Goal: Task Accomplishment & Management: Manage account settings

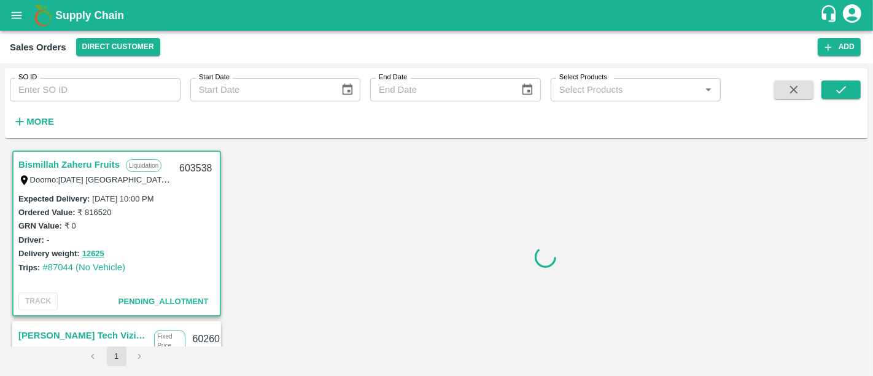
click at [112, 7] on h1 "Supply Chain" at bounding box center [437, 15] width 764 height 17
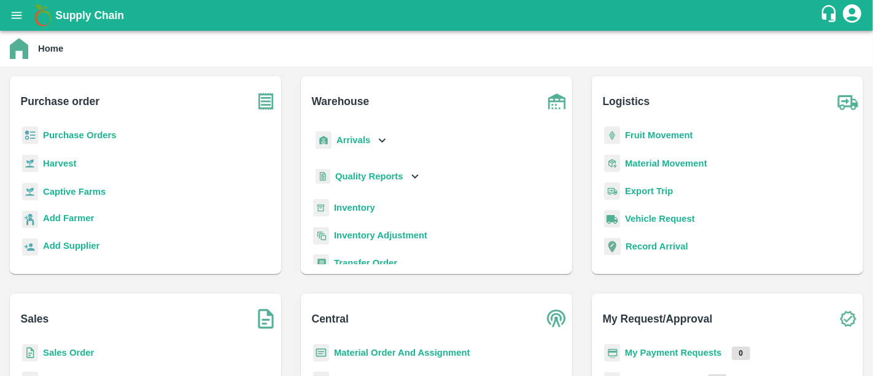
click at [699, 354] on b "My Payment Requests" at bounding box center [673, 352] width 97 height 10
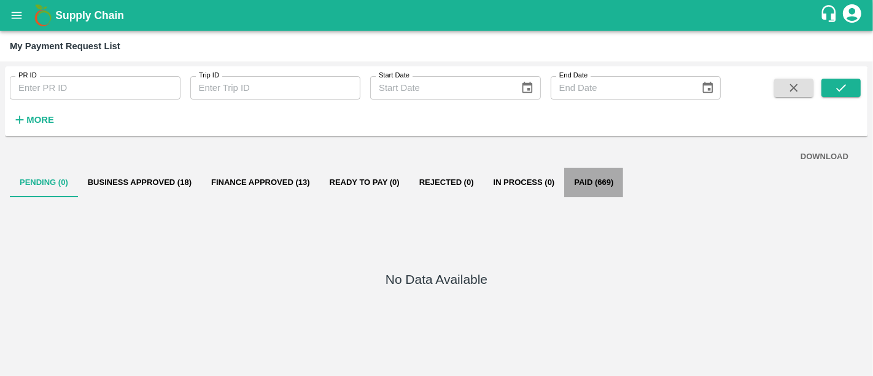
click at [600, 194] on button "Paid (669)" at bounding box center [593, 182] width 59 height 29
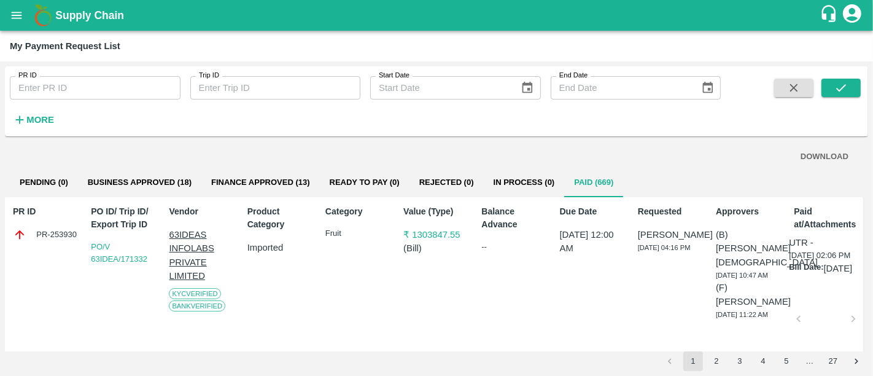
click at [416, 241] on p "( Bill )" at bounding box center [436, 248] width 66 height 14
click at [421, 238] on p "₹ 1303847.55" at bounding box center [436, 235] width 66 height 14
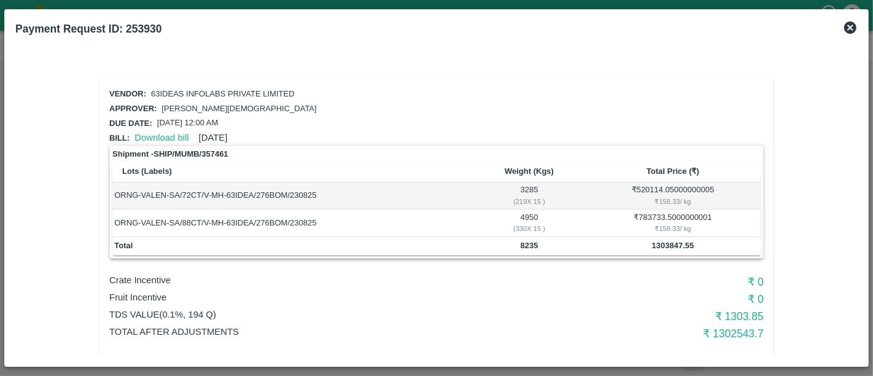
click at [852, 23] on icon at bounding box center [850, 27] width 12 height 12
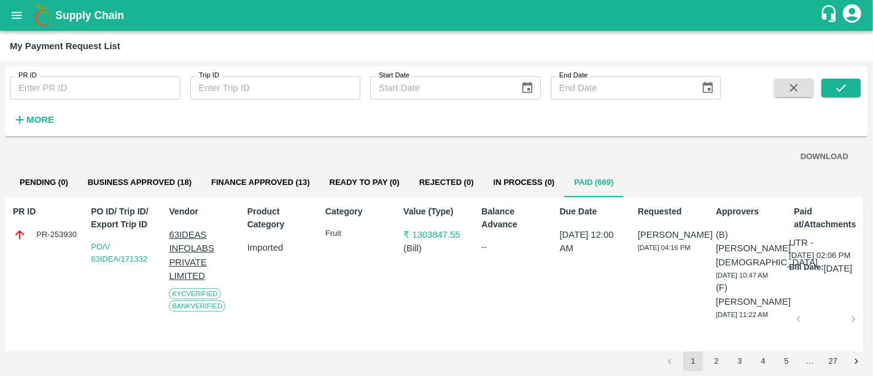
click at [267, 195] on button "Finance Approved (13)" at bounding box center [260, 182] width 118 height 29
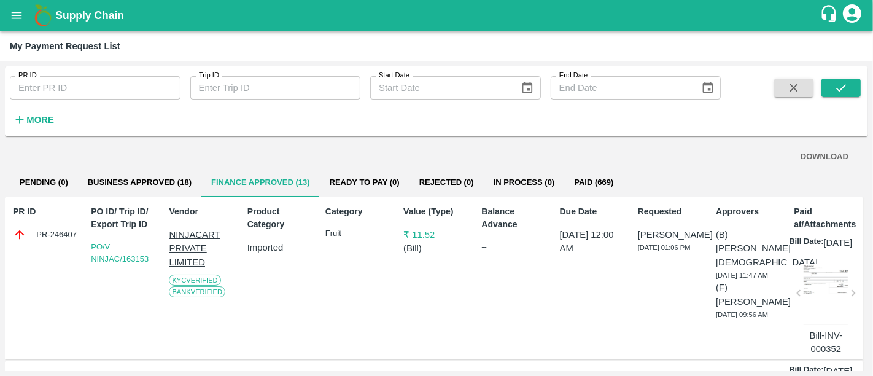
click at [394, 196] on div "DOWNLOAD Pending (0) Business Approved (18) Finance Approved (13) Ready To Pay …" at bounding box center [436, 256] width 863 height 230
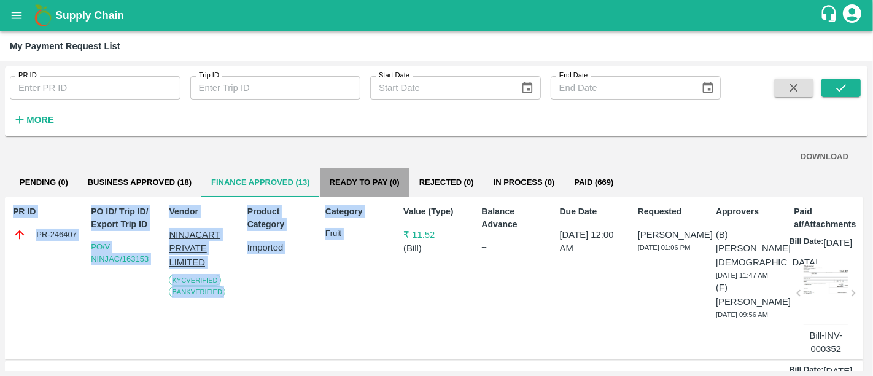
click at [394, 196] on button "Ready To Pay (0)" at bounding box center [365, 182] width 90 height 29
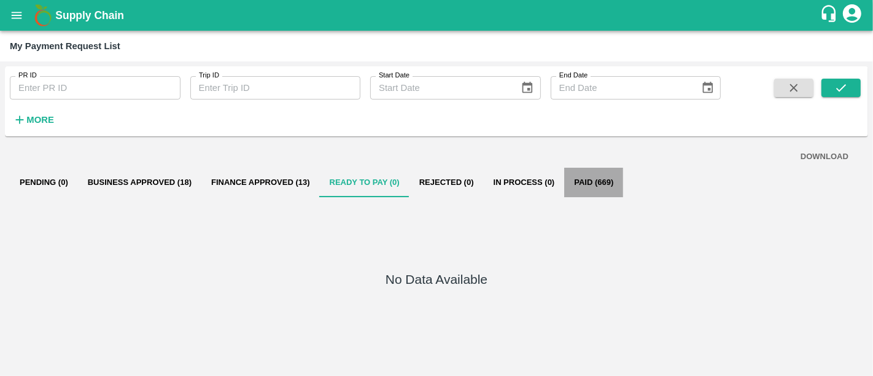
click at [594, 192] on button "Paid (669)" at bounding box center [593, 182] width 59 height 29
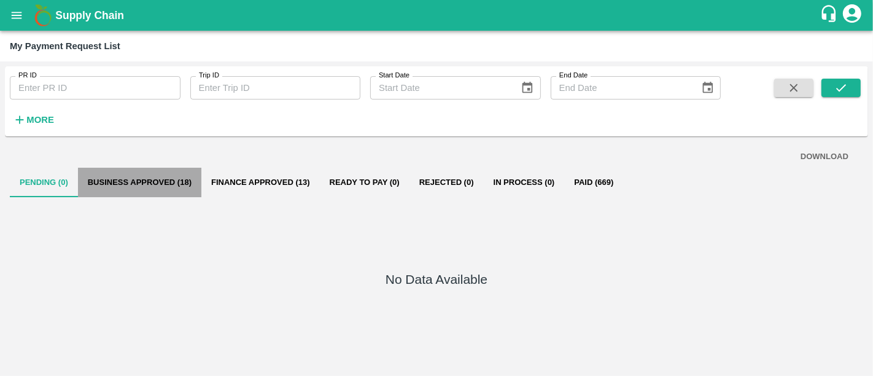
click at [162, 194] on button "Business Approved (18)" at bounding box center [139, 182] width 123 height 29
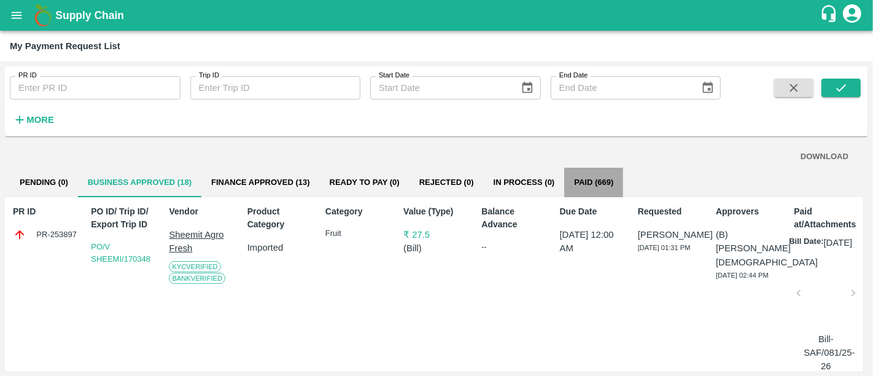
click at [478, 187] on button "Paid (669)" at bounding box center [593, 182] width 59 height 29
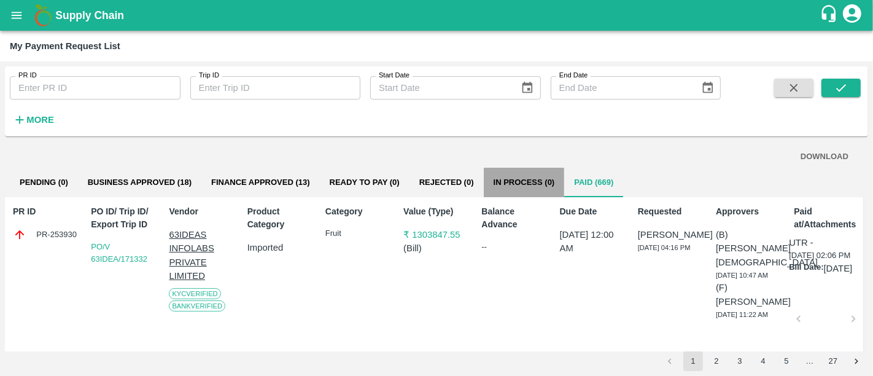
click at [478, 186] on button "In Process (0)" at bounding box center [524, 182] width 81 height 29
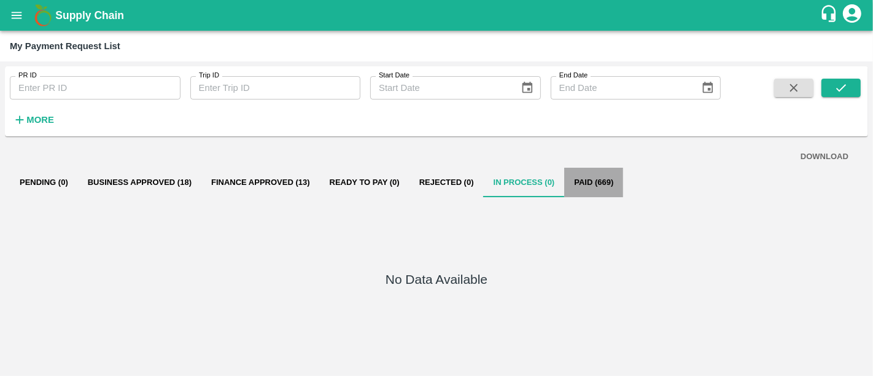
click at [478, 178] on button "Paid (669)" at bounding box center [593, 182] width 59 height 29
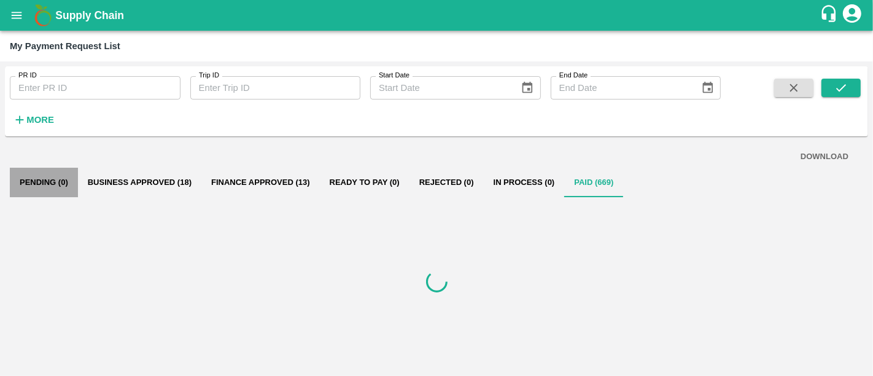
click at [58, 169] on button "Pending (0)" at bounding box center [44, 182] width 68 height 29
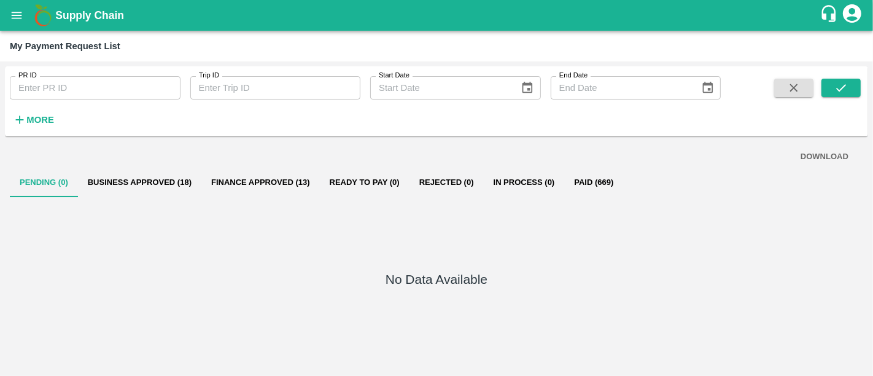
click at [90, 13] on b "Supply Chain" at bounding box center [89, 15] width 69 height 12
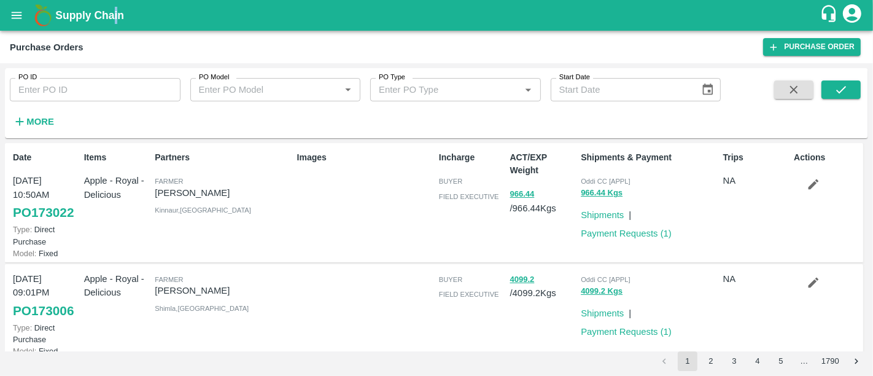
drag, startPoint x: 119, startPoint y: 26, endPoint x: 114, endPoint y: 19, distance: 8.9
click at [114, 19] on div "Supply Chain" at bounding box center [436, 15] width 873 height 31
click at [114, 19] on b "Supply Chain" at bounding box center [89, 15] width 69 height 12
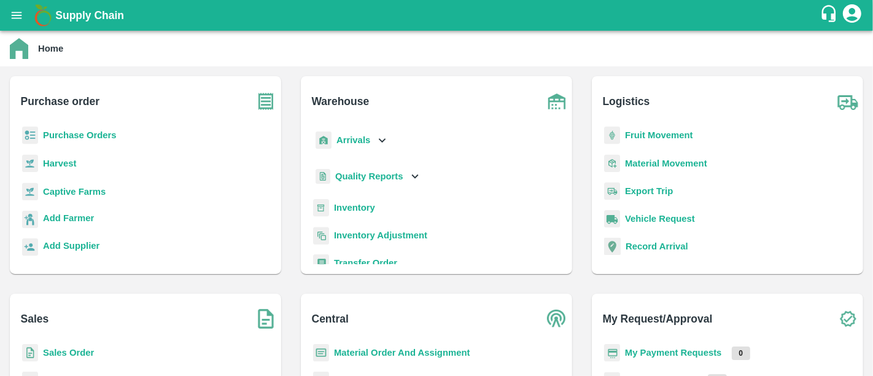
click at [95, 130] on b "Purchase Orders" at bounding box center [80, 135] width 74 height 10
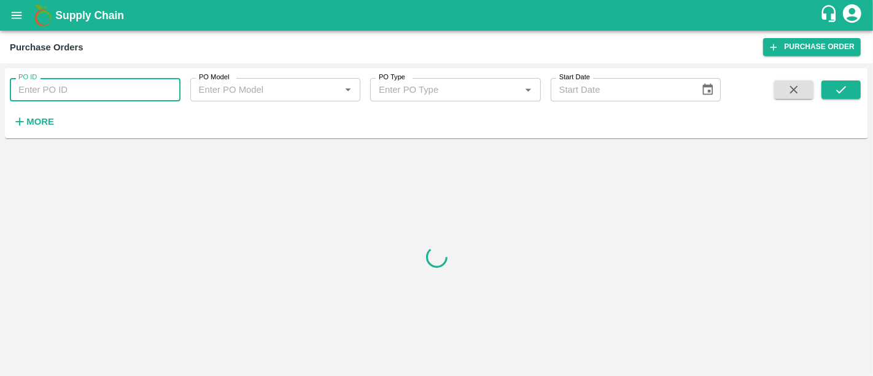
click at [81, 85] on input "PO ID" at bounding box center [95, 89] width 171 height 23
type input "169703"
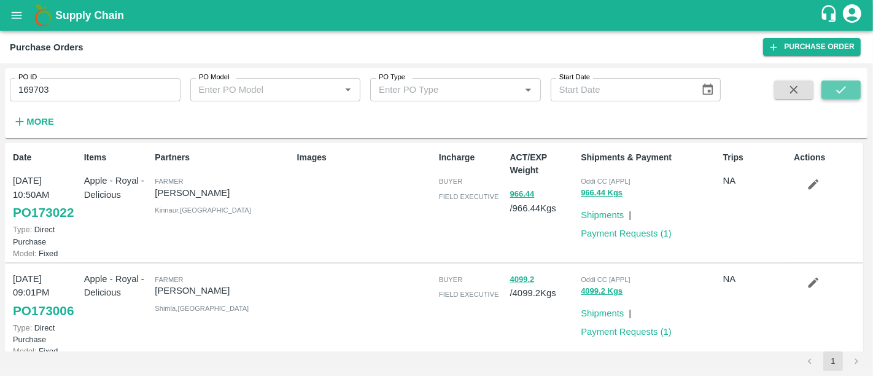
click at [831, 97] on button "submit" at bounding box center [840, 89] width 39 height 18
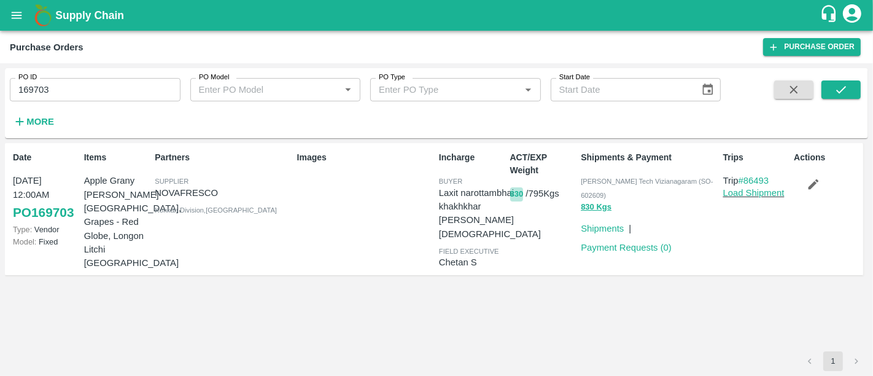
click at [518, 192] on button "830" at bounding box center [517, 194] width 14 height 14
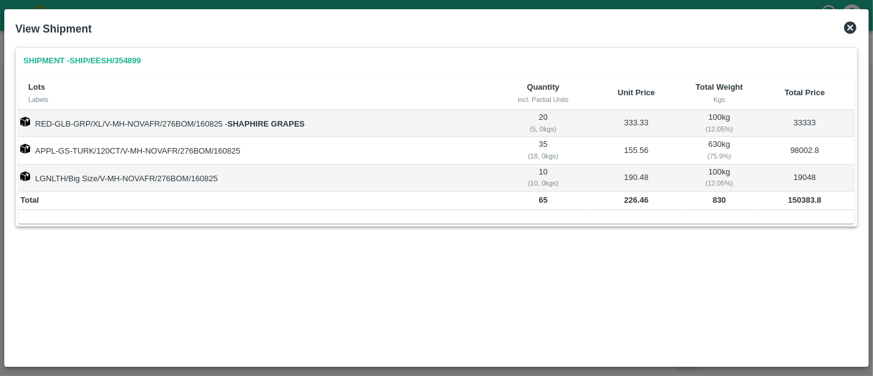
click at [852, 23] on icon at bounding box center [850, 27] width 12 height 12
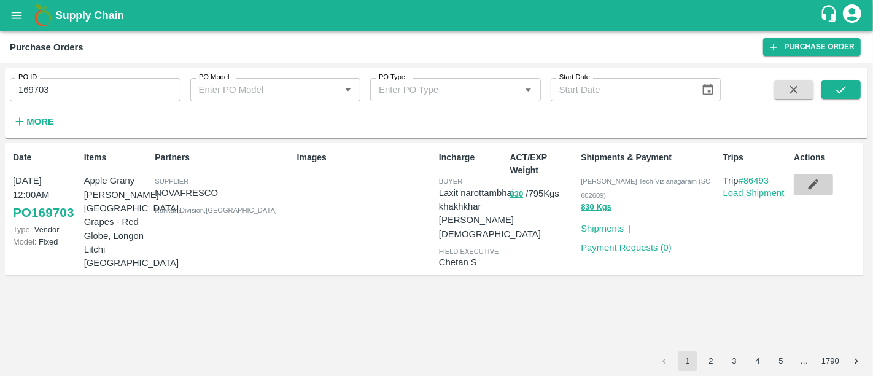
click at [820, 190] on icon "button" at bounding box center [814, 184] width 14 height 14
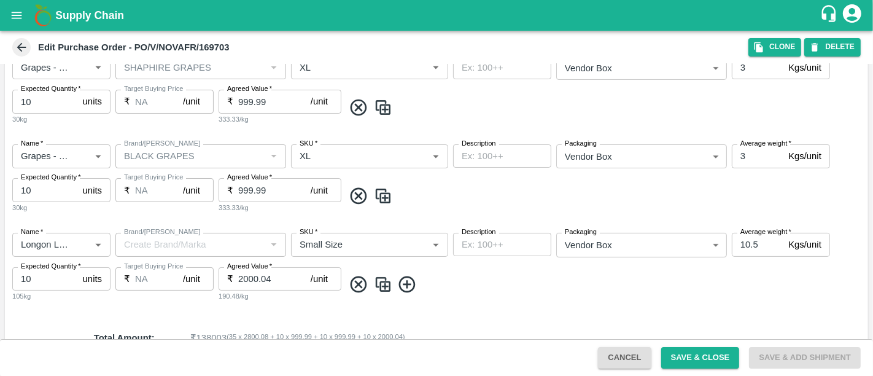
scroll to position [352, 0]
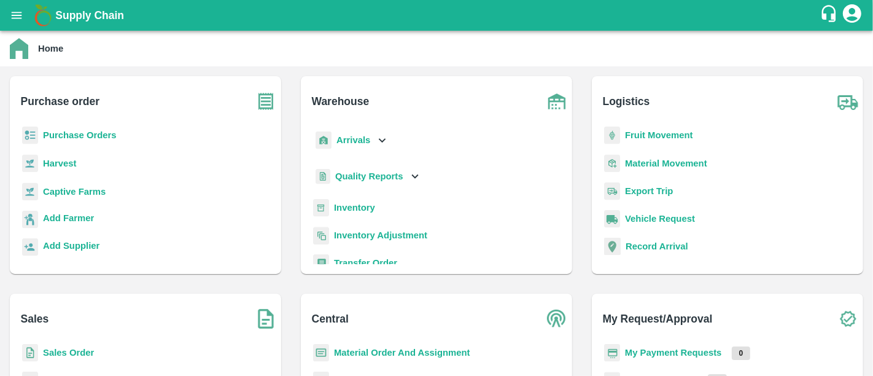
click at [84, 353] on b "Sales Order" at bounding box center [68, 352] width 51 height 10
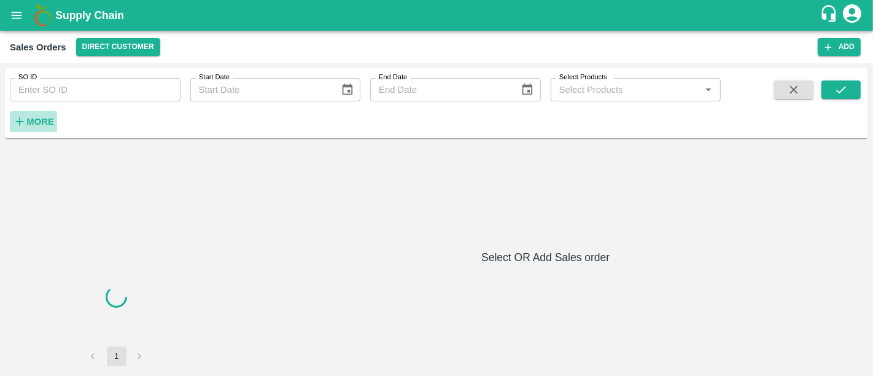
click at [50, 127] on h6 "More" at bounding box center [40, 122] width 28 height 16
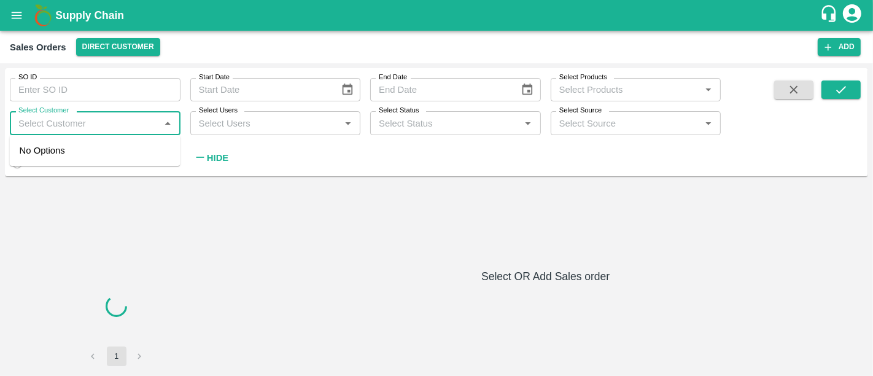
click at [80, 130] on input "Select Customer" at bounding box center [85, 123] width 143 height 16
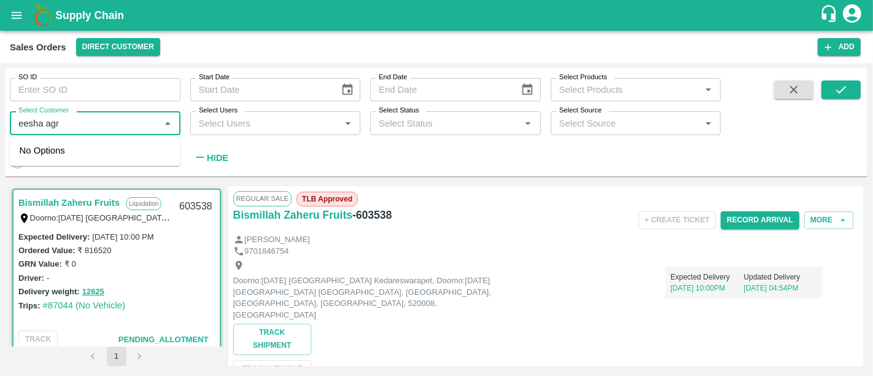
type input "eesha agro"
click at [93, 155] on div "Eesha Agro Tech Vizianagaram" at bounding box center [110, 158] width 122 height 28
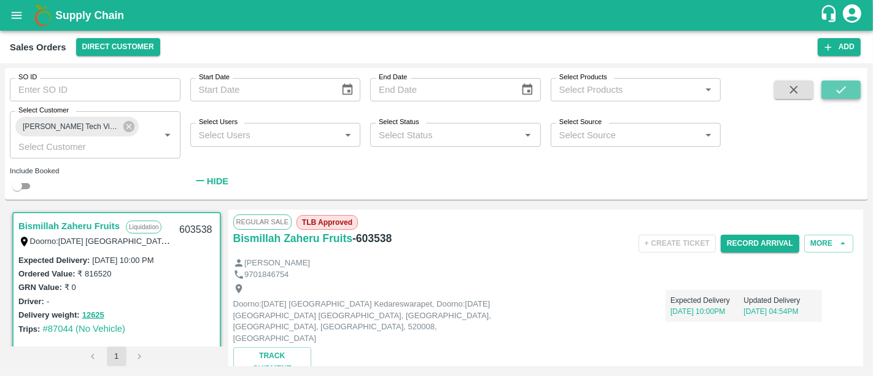
click at [839, 90] on icon "submit" at bounding box center [841, 90] width 14 height 14
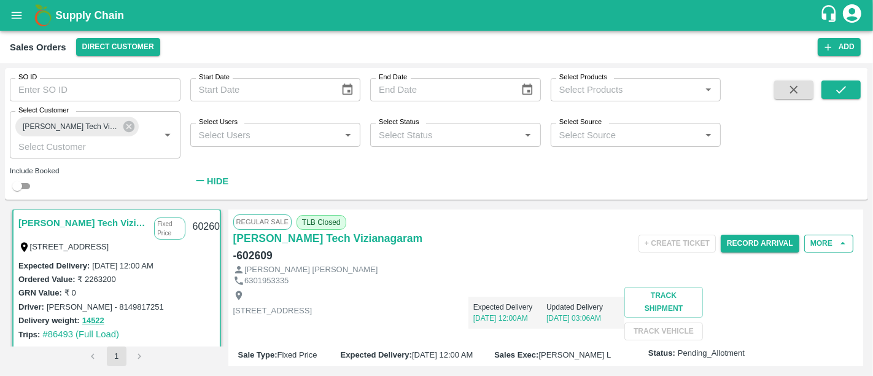
click at [840, 246] on icon "button" at bounding box center [842, 243] width 11 height 11
click at [815, 239] on button "More" at bounding box center [828, 244] width 49 height 18
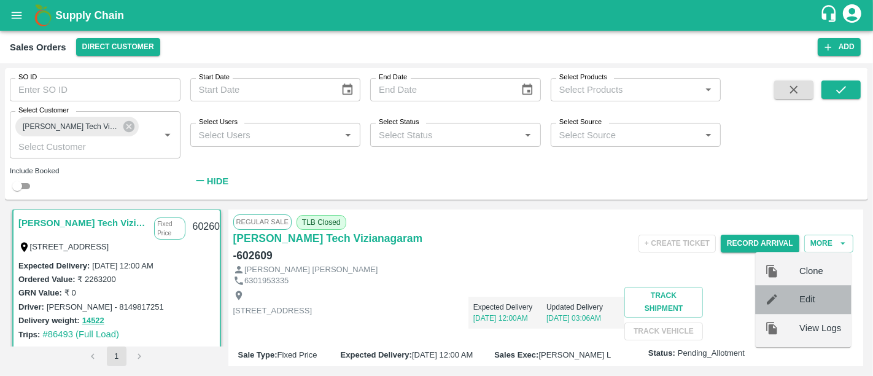
click at [812, 287] on div "Edit" at bounding box center [803, 299] width 96 height 28
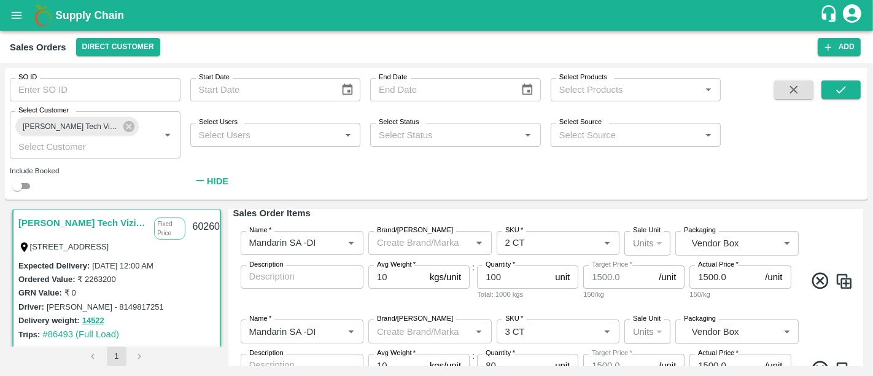
scroll to position [147, 0]
click at [729, 277] on input "1500.0" at bounding box center [724, 275] width 71 height 23
paste input "825.84"
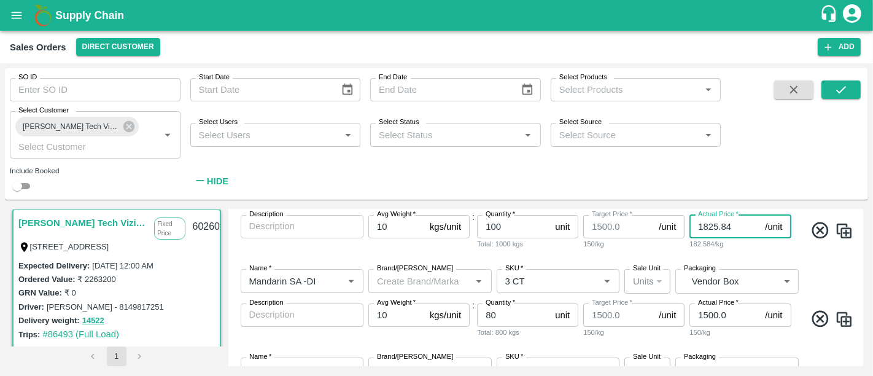
type input "1825.84"
drag, startPoint x: 707, startPoint y: 305, endPoint x: 712, endPoint y: 318, distance: 13.8
click at [712, 318] on div "Actual Price   * 1500.0 /unit Actual Price" at bounding box center [739, 314] width 101 height 23
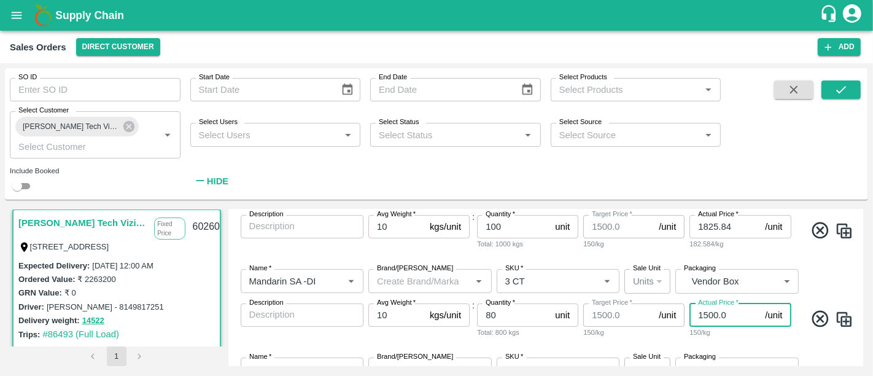
click at [712, 318] on input "1500.0" at bounding box center [724, 314] width 71 height 23
paste input "824.84"
type input "1824.84"
click at [728, 338] on div "182.484/kg" at bounding box center [739, 332] width 101 height 11
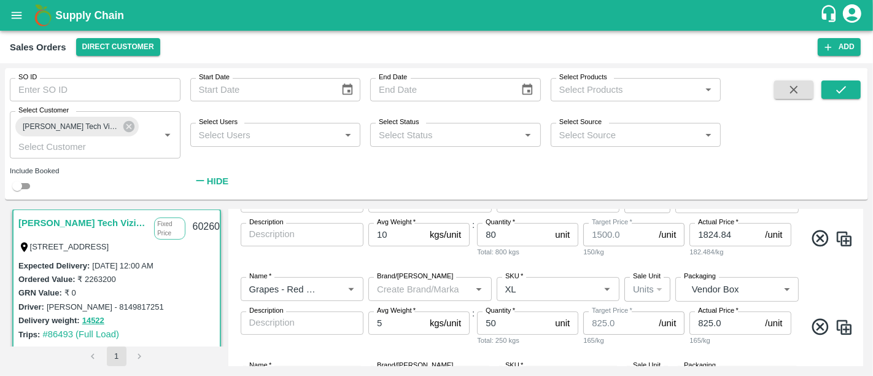
scroll to position [277, 0]
click at [708, 318] on input "825.0" at bounding box center [724, 322] width 71 height 23
paste input "974.84"
type input "974.84"
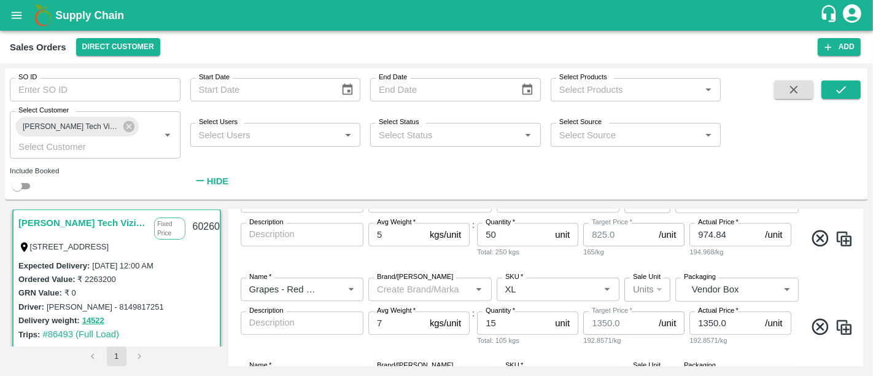
scroll to position [364, 0]
click at [712, 322] on input "1350.0" at bounding box center [724, 323] width 71 height 23
paste input "575.84"
type input "1575.84"
click at [807, 301] on div "Name   * Name   * Brand/Marka Brand/Marka SKU   * SKU   * Sale Unit Units 2 Sal…" at bounding box center [546, 312] width 626 height 88
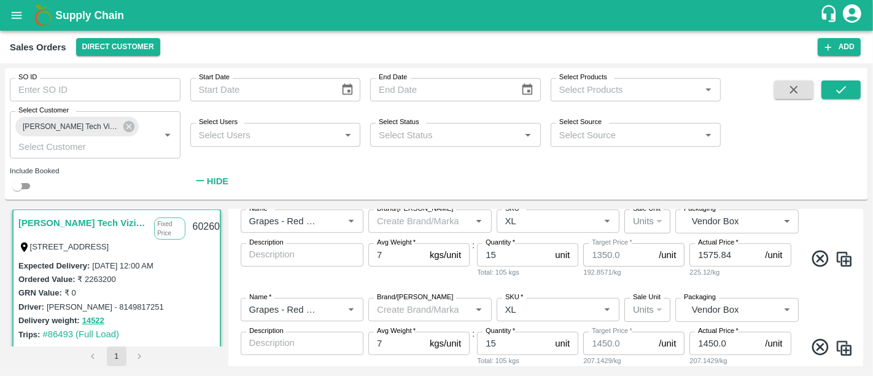
scroll to position [432, 0]
click at [733, 348] on input "1450.0" at bounding box center [724, 343] width 71 height 23
paste input "600.84"
type input "1600.84"
click at [813, 312] on div "Name   * Name   * Brand/Marka Brand/Marka SKU   * SKU   * Sale Unit Units 2 Sal…" at bounding box center [546, 333] width 626 height 88
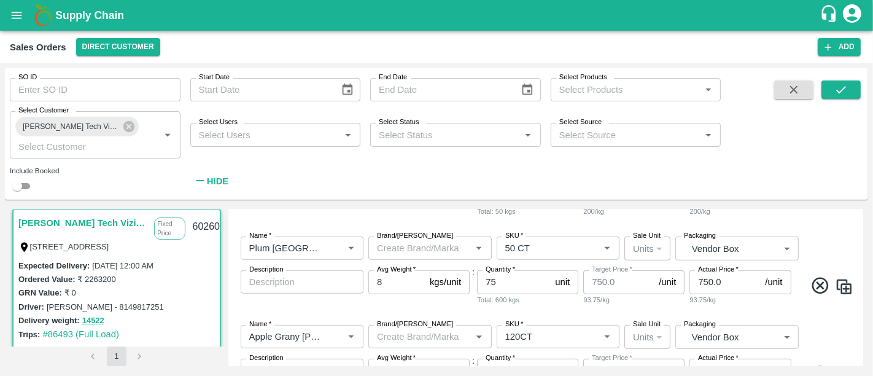
scroll to position [761, 0]
click at [708, 285] on input "750.0" at bounding box center [724, 280] width 71 height 23
paste input "874.84"
type input "874.84"
click at [711, 301] on div "93.75/kg" at bounding box center [739, 298] width 101 height 11
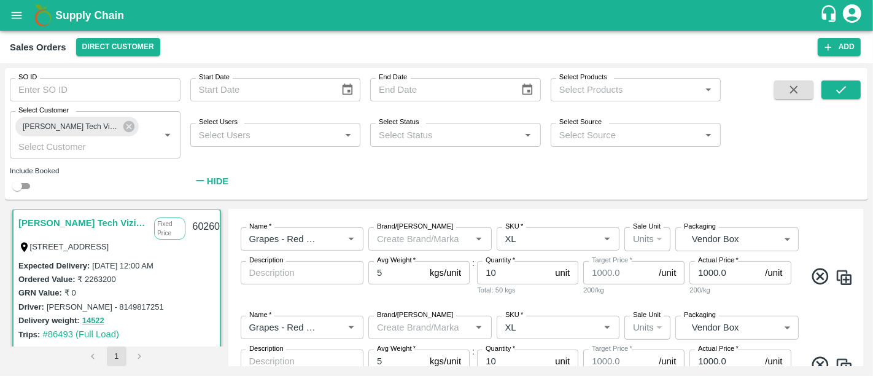
scroll to position [607, 0]
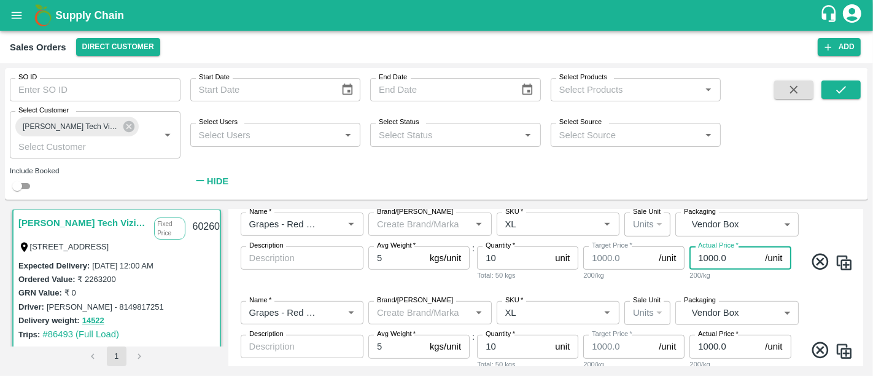
click at [726, 257] on input "1000.0" at bounding box center [724, 257] width 71 height 23
paste input "199.84"
type input "1199.84"
click at [745, 280] on div "239.968/kg" at bounding box center [739, 275] width 101 height 11
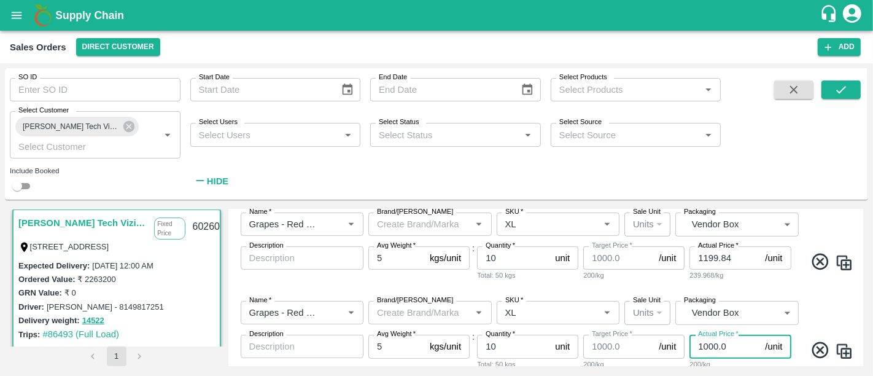
click at [711, 340] on input "1000.0" at bounding box center [724, 346] width 71 height 23
paste input "74.84"
type input "1074.84"
click at [645, 285] on div "Name   * Name   * Brand/Marka Brand/Marka SKU   * SKU   * Sale Unit Units 2 Sal…" at bounding box center [546, 247] width 626 height 88
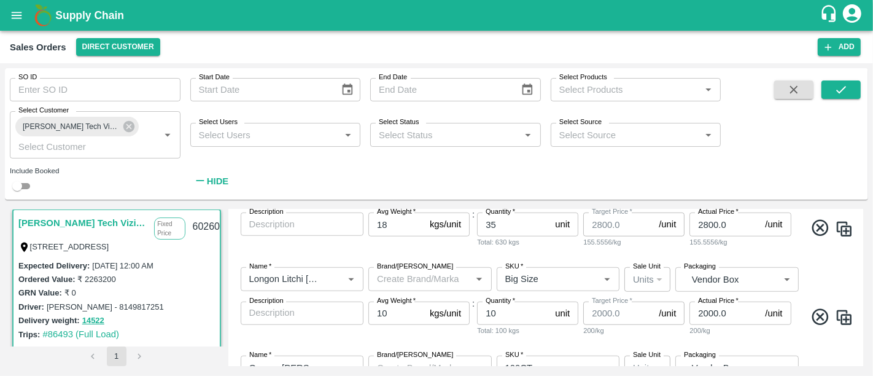
scroll to position [907, 0]
click at [734, 307] on input "2000.0" at bounding box center [724, 311] width 71 height 23
paste input "299.84"
type input "2299.84"
click at [732, 330] on div "229.984/kg" at bounding box center [739, 329] width 101 height 11
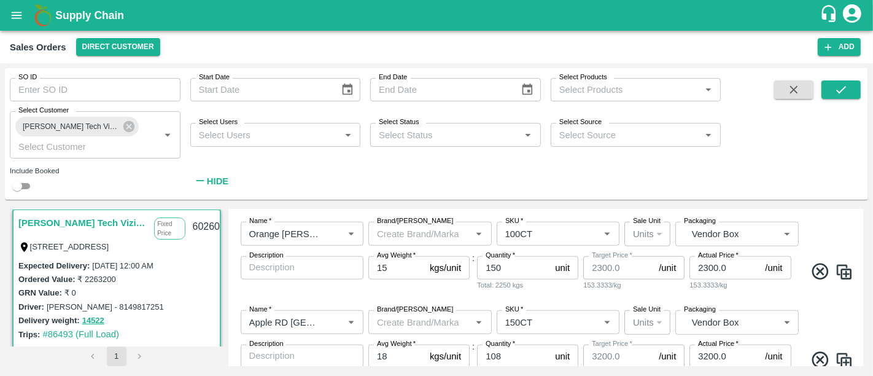
scroll to position [1035, 0]
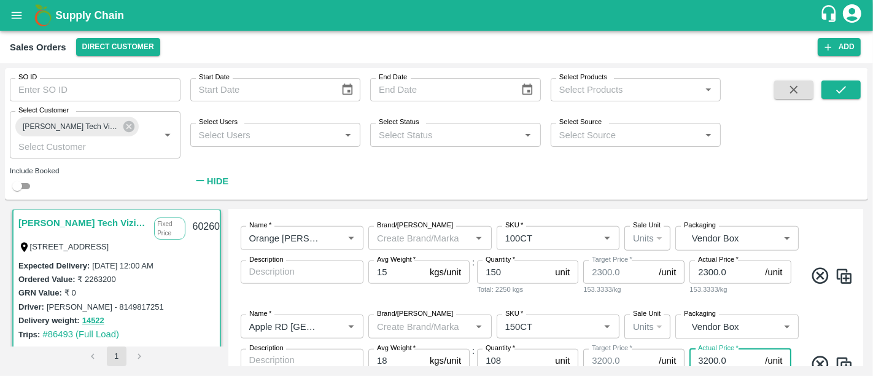
click at [720, 363] on input "3200.0" at bounding box center [724, 360] width 71 height 23
paste input "359.84"
type input "3359.84"
click at [647, 303] on div "Name   * Name   * Brand/Marka Brand/Marka SKU   * SKU   * Sale Unit Units 2 Sal…" at bounding box center [546, 260] width 626 height 88
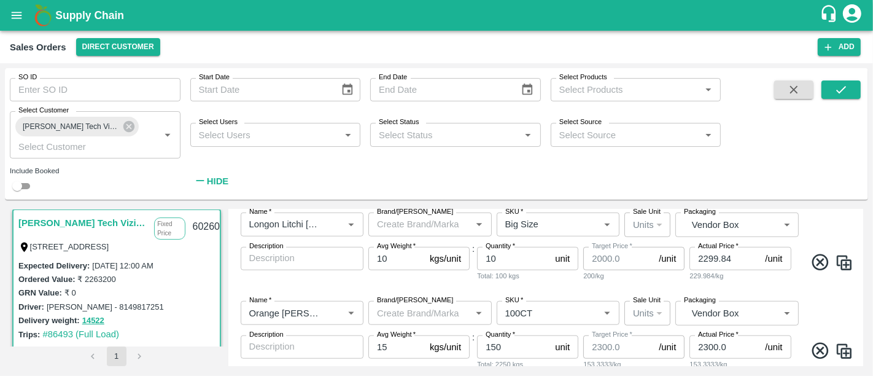
scroll to position [963, 0]
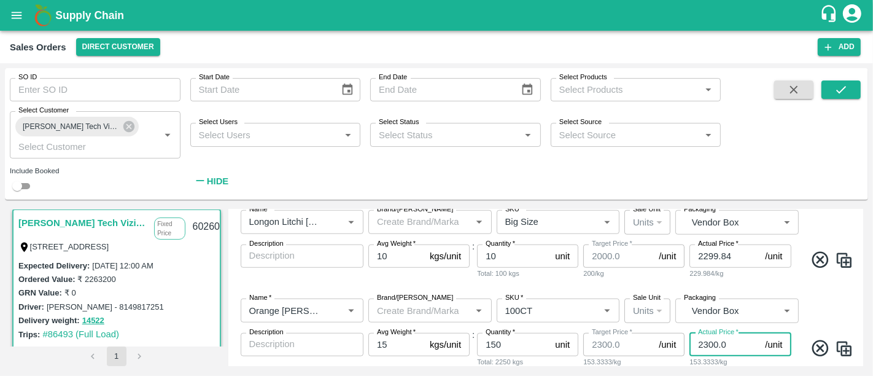
click at [723, 346] on input "2300.0" at bounding box center [724, 344] width 71 height 23
paste input "424.84"
type input "2424.84"
click at [846, 316] on div "Name   * Name   * Brand/Marka Brand/Marka SKU   * SKU   * Sale Unit Units 2 Sal…" at bounding box center [546, 333] width 626 height 88
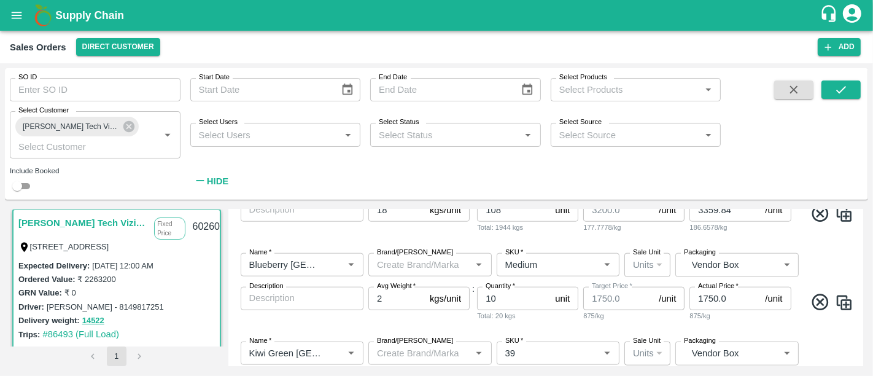
scroll to position [1196, 0]
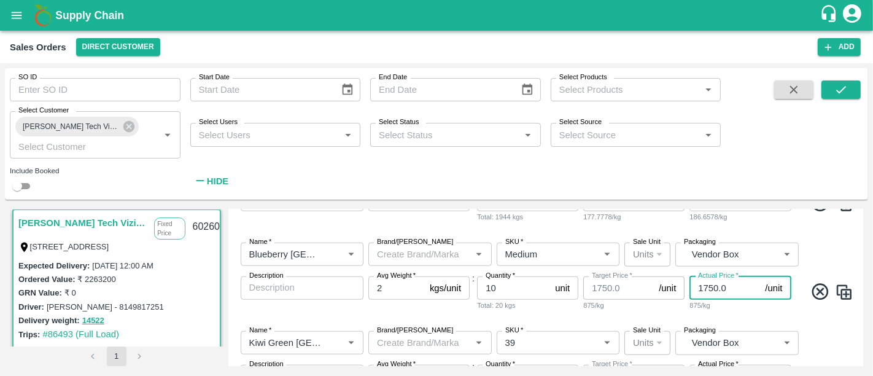
click at [713, 295] on input "1750.0" at bounding box center [724, 287] width 71 height 23
paste input "849.84"
type input "1849.84"
click at [721, 306] on div "875/kg" at bounding box center [739, 305] width 101 height 11
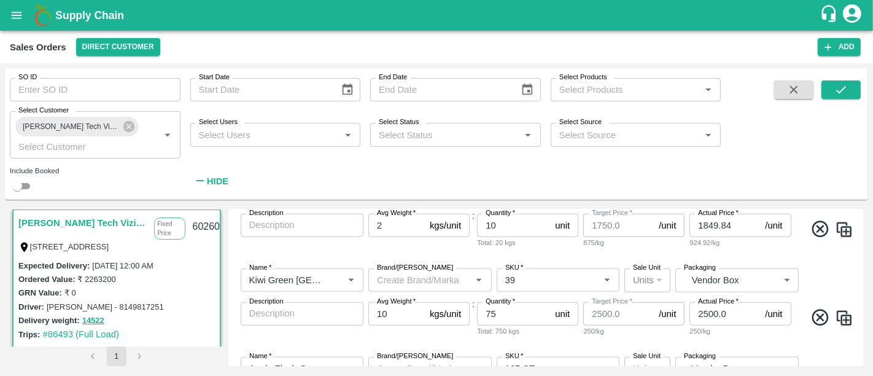
scroll to position [1263, 0]
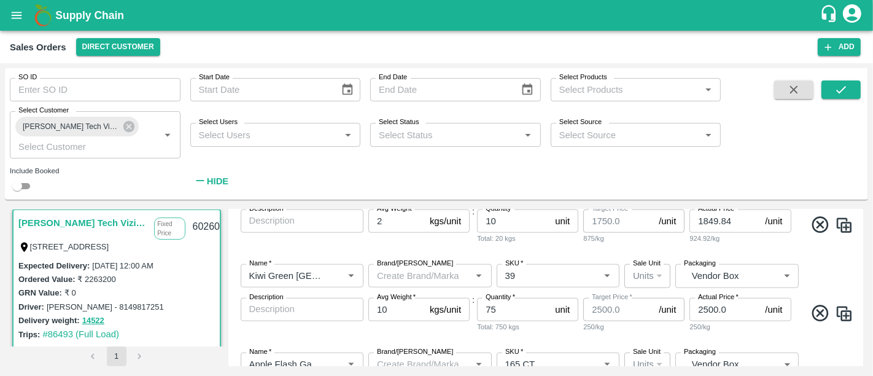
click at [701, 314] on input "2500.0" at bounding box center [724, 309] width 71 height 23
paste input "99.84"
type input "2599.84"
click at [718, 329] on div "259.984/kg" at bounding box center [739, 326] width 101 height 11
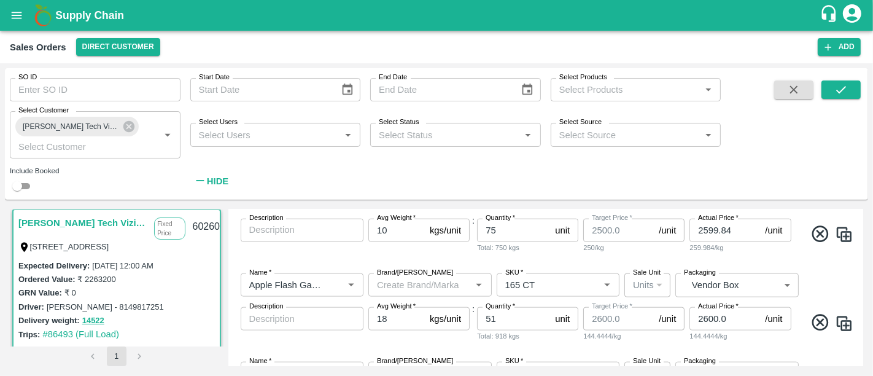
scroll to position [1354, 0]
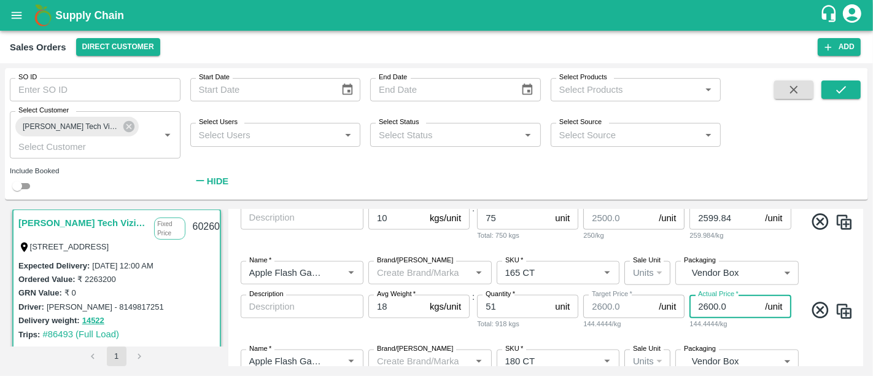
click at [726, 313] on input "2600.0" at bounding box center [724, 306] width 71 height 23
paste input "799.84"
type input "2799.84"
click at [715, 322] on div "155.5467/kg" at bounding box center [739, 323] width 101 height 11
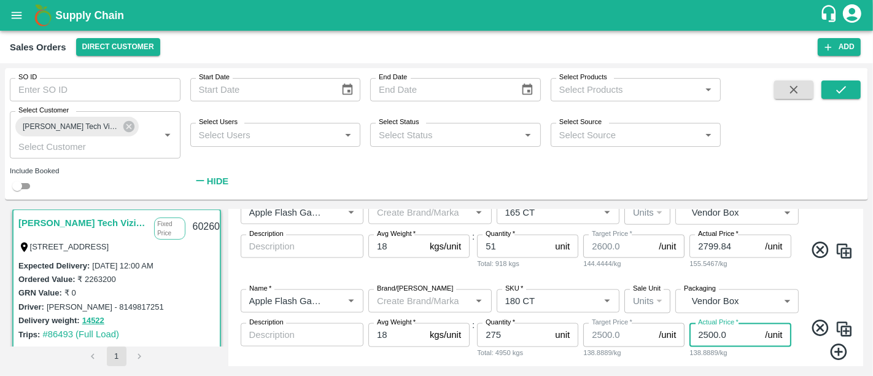
click at [707, 331] on input "2500.0" at bounding box center [724, 334] width 71 height 23
paste input "684.84"
type input "2684.84"
click at [796, 286] on div "Name   * Name   * Brand/Marka Brand/Marka SKU   * SKU   * Sale Unit Units 2 Sal…" at bounding box center [546, 324] width 626 height 91
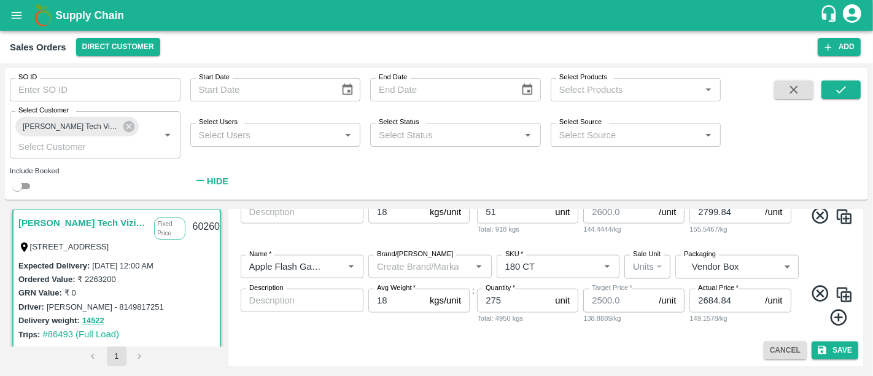
scroll to position [1448, 0]
click at [802, 297] on span at bounding box center [824, 308] width 60 height 48
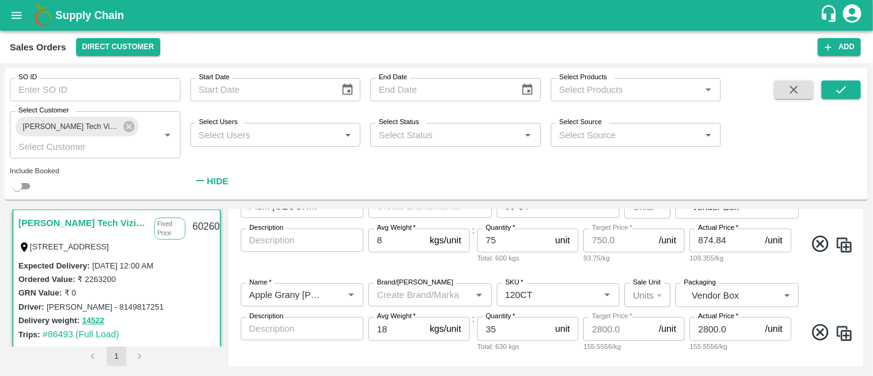
scroll to position [803, 0]
click at [733, 324] on input "2800.0" at bounding box center [724, 326] width 71 height 23
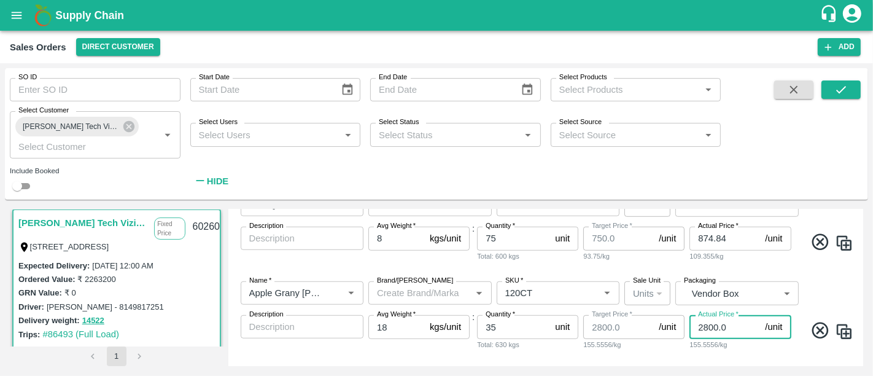
paste input "3049.84"
type input "3049.84"
click at [748, 269] on div "Name   * Name   * Brand/Marka Brand/Marka SKU   * SKU   * Sale Unit Units 2 Sal…" at bounding box center [546, 227] width 626 height 88
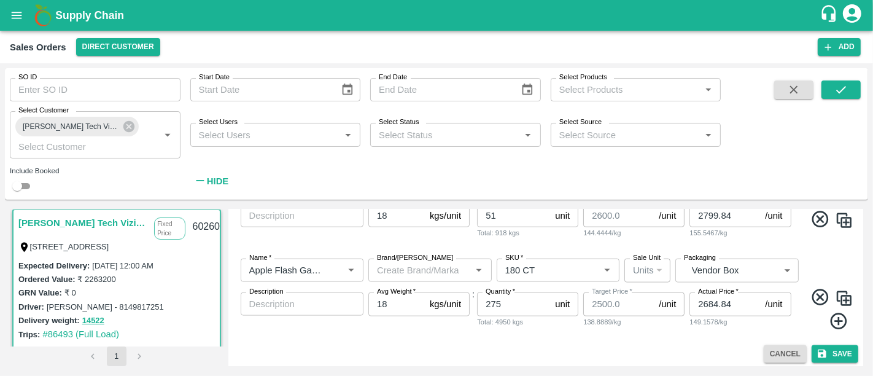
scroll to position [1449, 0]
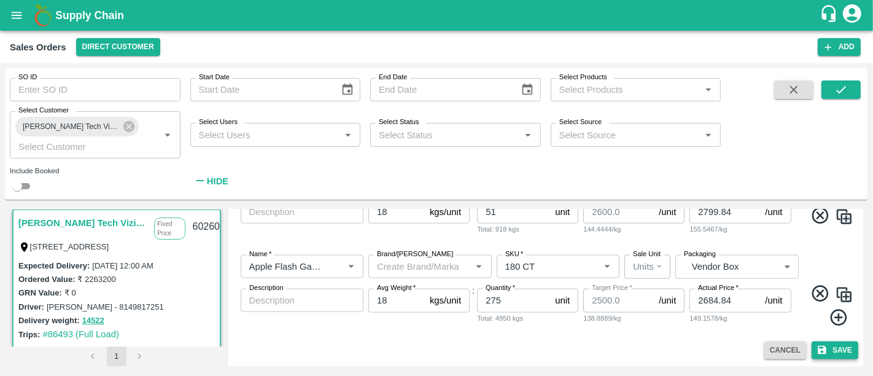
click at [836, 352] on button "Save" at bounding box center [835, 350] width 47 height 18
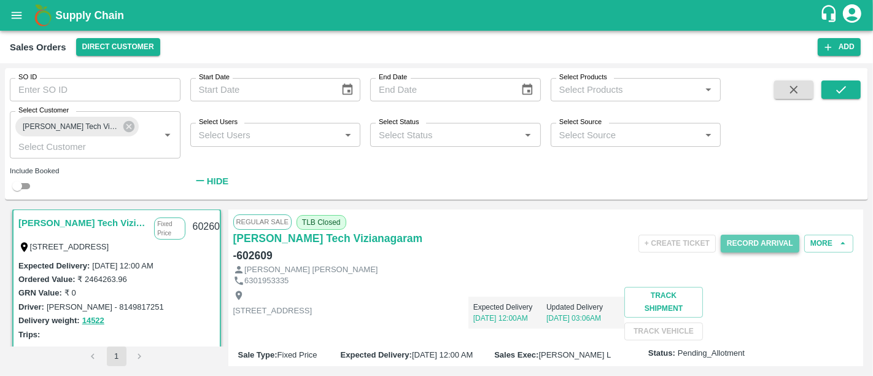
click at [761, 241] on button "Record Arrival" at bounding box center [760, 244] width 79 height 18
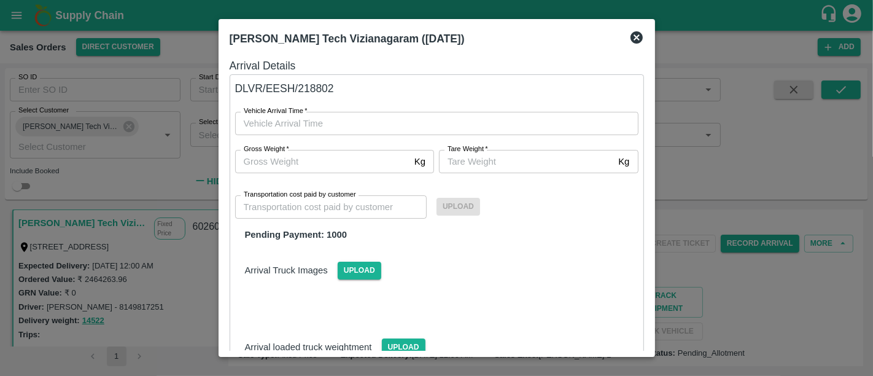
type input "DD/MM/YYYY hh:mm aa"
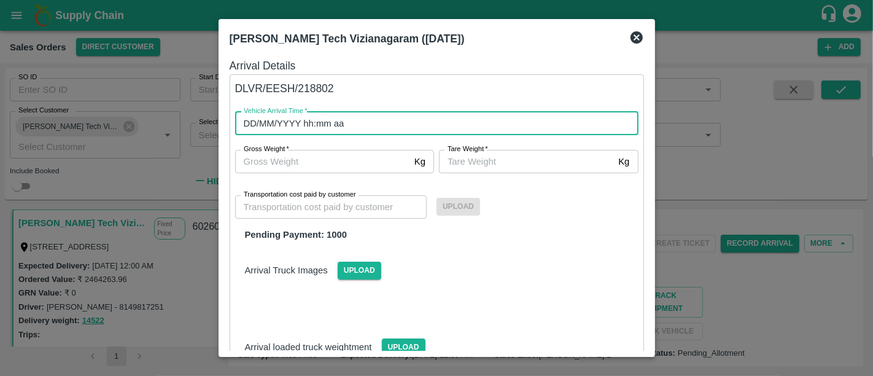
click at [427, 118] on input "DD/MM/YYYY hh:mm aa" at bounding box center [432, 123] width 395 height 23
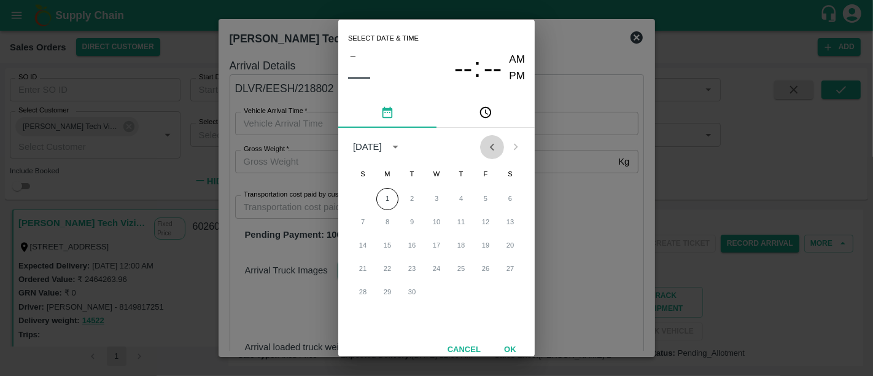
click at [492, 151] on icon "Previous month" at bounding box center [492, 147] width 14 height 14
click at [394, 286] on button "25" at bounding box center [387, 292] width 22 height 22
type input "25/08/2025 12:00 AM"
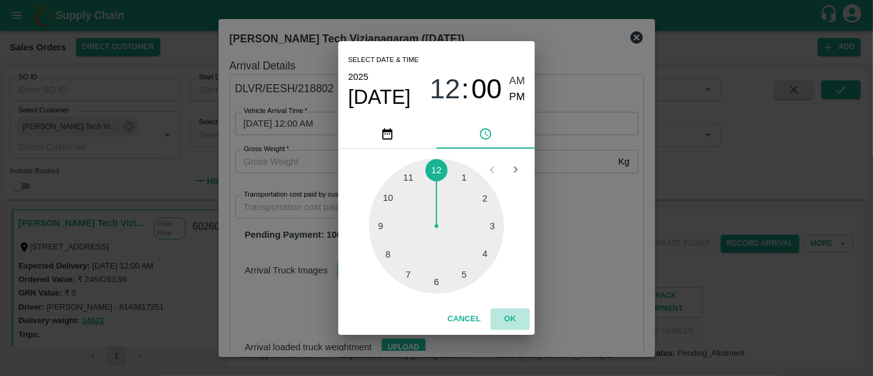
click at [511, 319] on button "OK" at bounding box center [510, 318] width 39 height 21
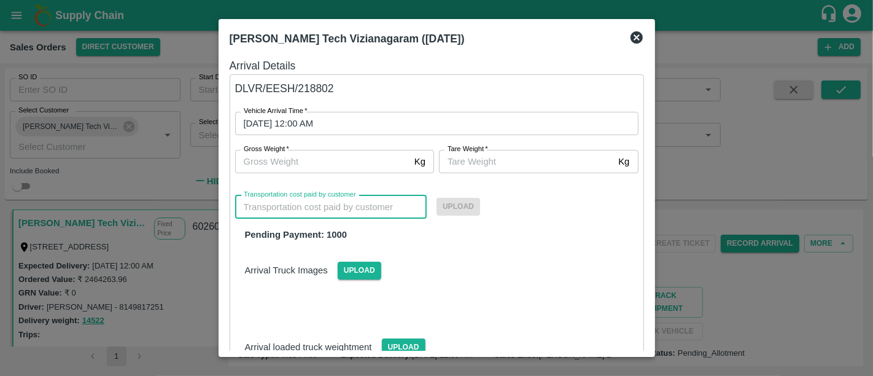
click at [361, 208] on input "Transportation cost paid by customer" at bounding box center [331, 206] width 192 height 23
type input "0"
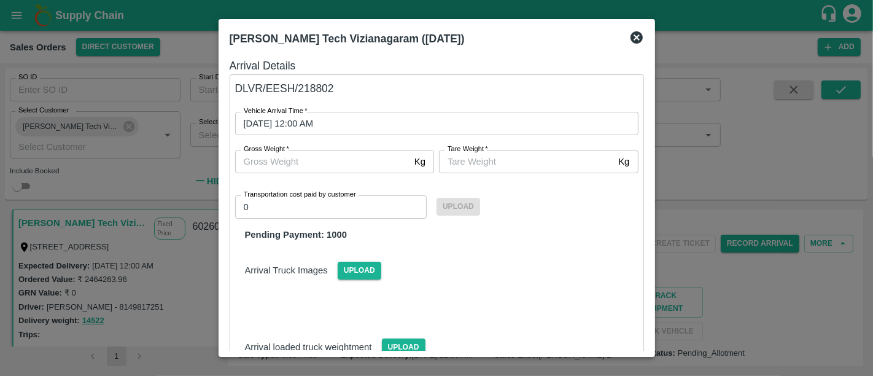
click at [461, 243] on div "Arrival Truck Images Upload" at bounding box center [436, 260] width 423 height 37
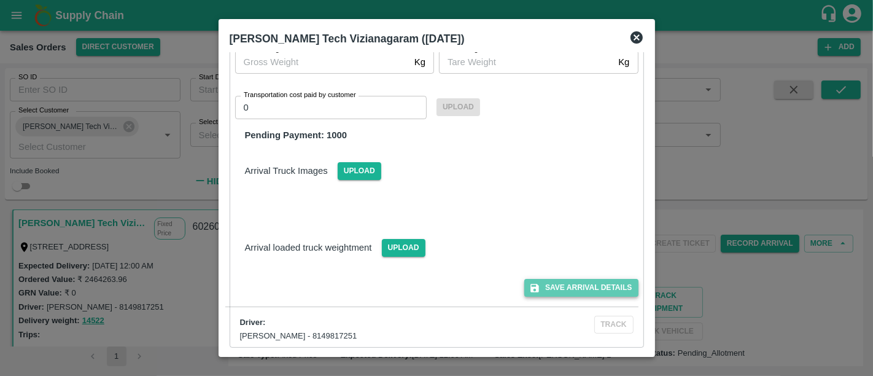
click at [549, 294] on button "Save Arrival Details" at bounding box center [581, 288] width 114 height 18
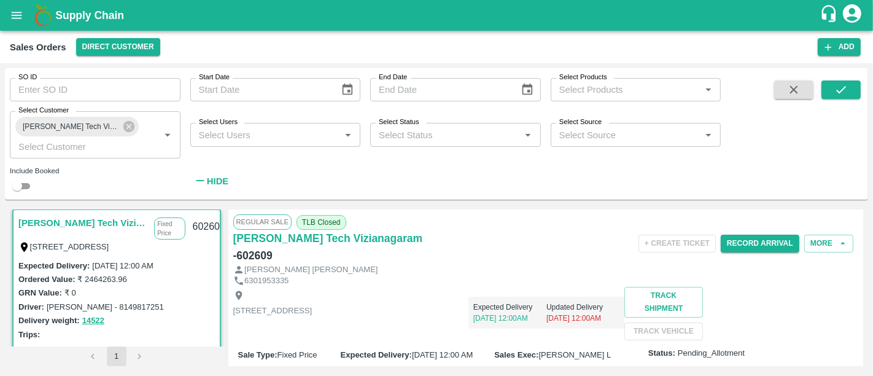
drag, startPoint x: 671, startPoint y: 300, endPoint x: 805, endPoint y: 319, distance: 135.9
click at [625, 319] on div "Expected Delivery 22 Aug, 12:00AM Updated Delivery 25 Aug, 12:00AM" at bounding box center [546, 313] width 157 height 32
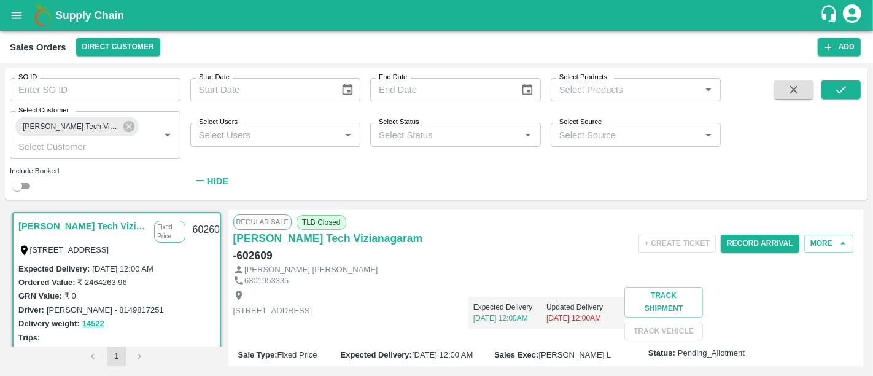
click at [100, 222] on link "[PERSON_NAME] Tech Vizianagaram" at bounding box center [83, 226] width 130 height 16
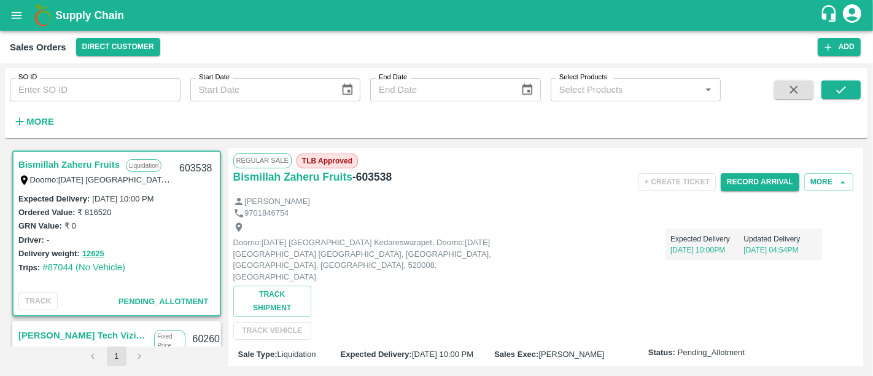
scroll to position [87, 0]
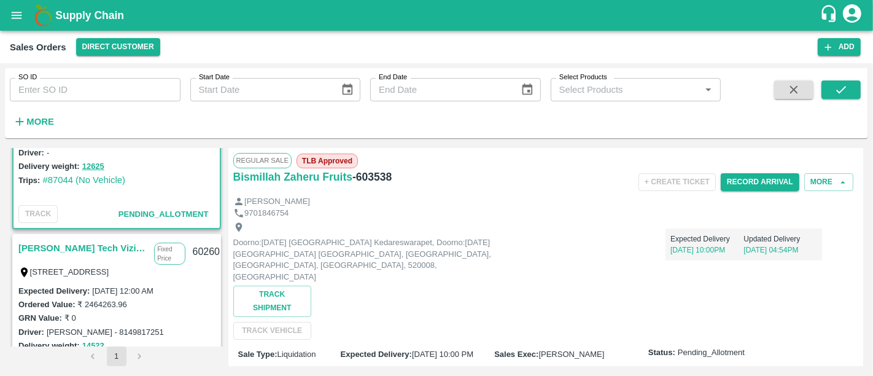
click at [87, 251] on link "[PERSON_NAME] Tech Vizianagaram" at bounding box center [83, 248] width 130 height 16
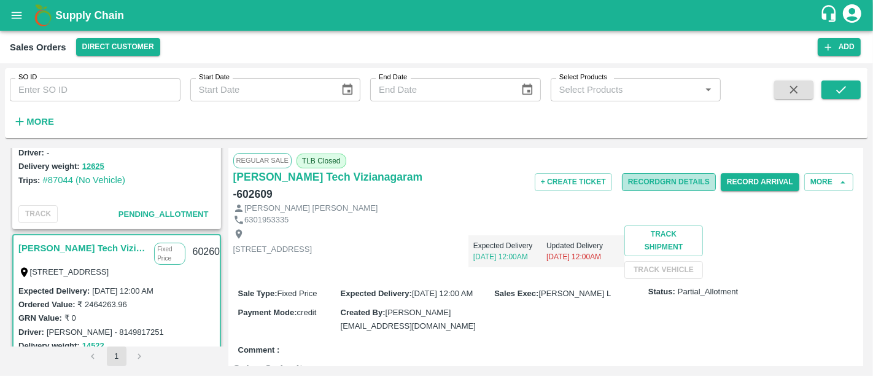
click at [664, 176] on button "Record GRN Details" at bounding box center [669, 182] width 94 height 18
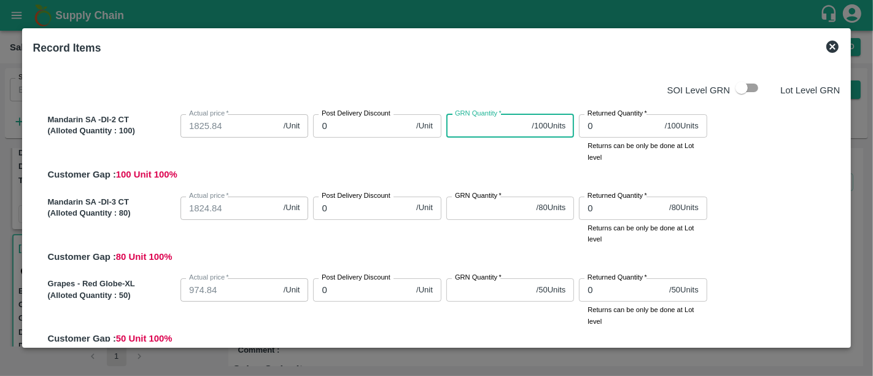
click at [457, 138] on input "GRN Quantity   *" at bounding box center [486, 125] width 81 height 23
type input "10"
type input "100"
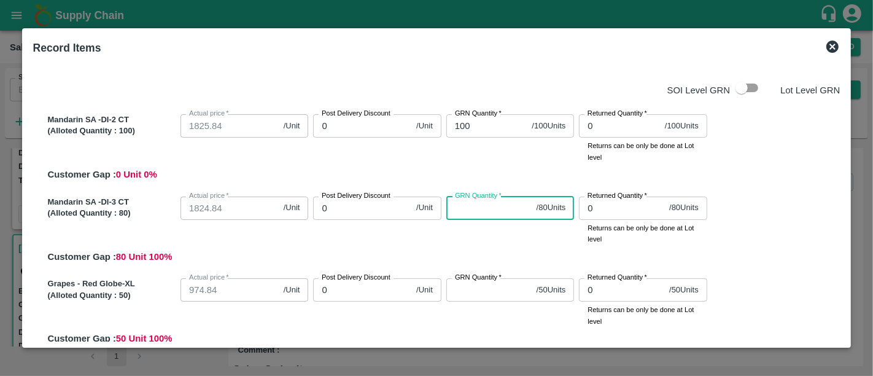
click at [473, 210] on input "GRN Quantity   *" at bounding box center [488, 207] width 85 height 23
type input "80"
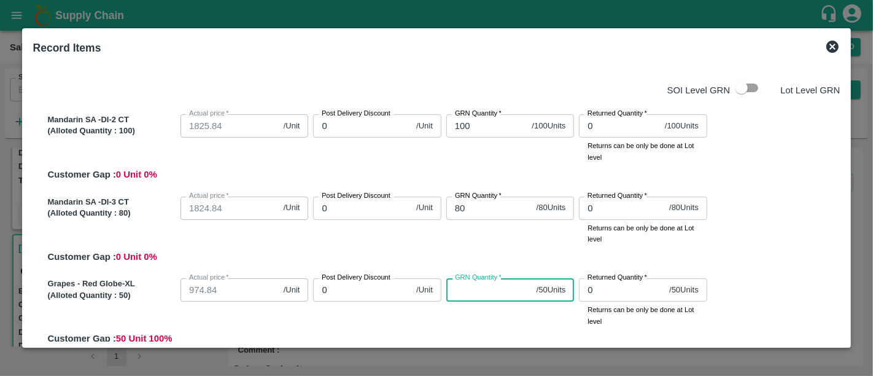
click at [475, 295] on input "GRN Quantity   *" at bounding box center [488, 289] width 85 height 23
type input "50"
click at [492, 323] on div "GRN Quantity   * 50 / 50 Units GRN Quantity" at bounding box center [507, 299] width 133 height 53
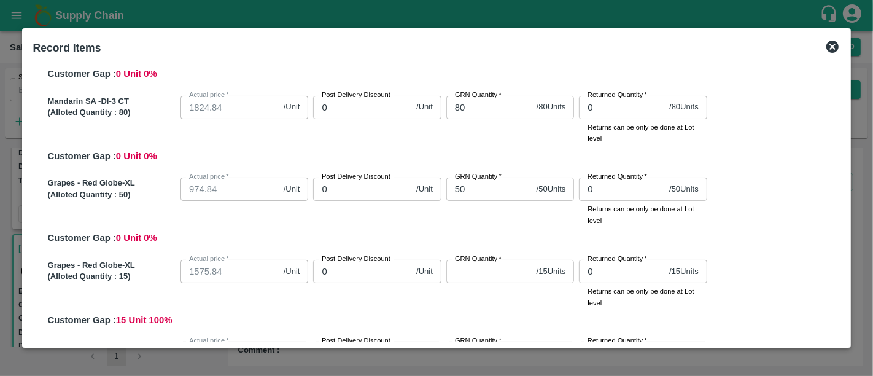
scroll to position [101, 0]
click at [472, 268] on input "GRN Quantity   *" at bounding box center [488, 270] width 85 height 23
type input "1"
type input "15"
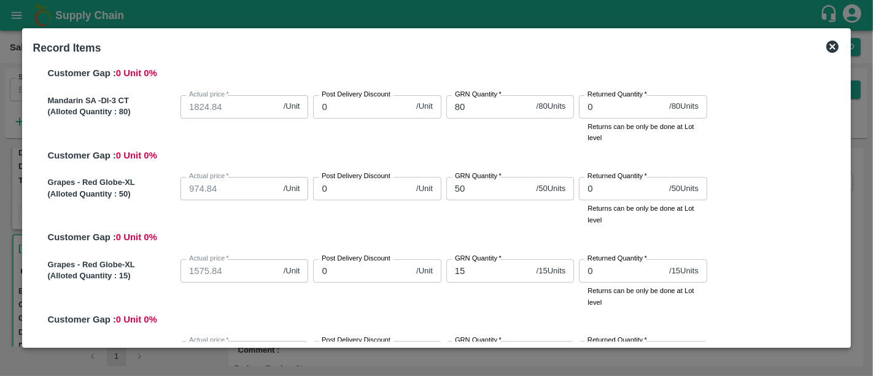
click at [483, 295] on div "GRN Quantity   * 15 / 15 Units GRN Quantity" at bounding box center [507, 280] width 133 height 53
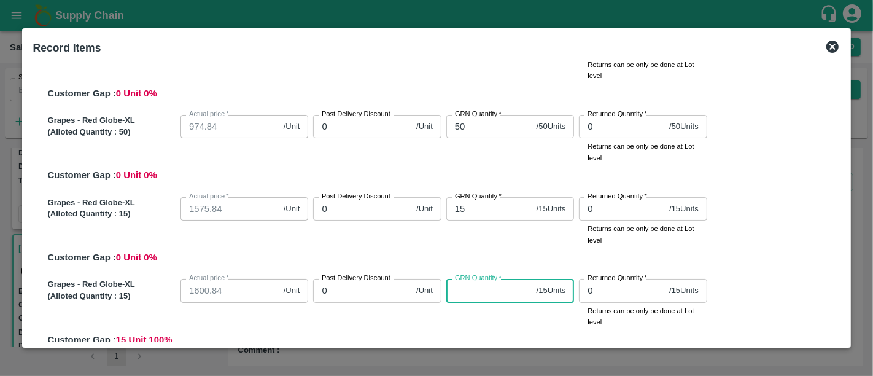
click at [483, 295] on input "GRN Quantity   *" at bounding box center [488, 290] width 85 height 23
type input "1"
type input "15"
click at [503, 334] on div "Grapes - Red Globe-XL (Alloted Quantity : 15 ) Actual price   * 1600.84 /Unit A…" at bounding box center [442, 310] width 798 height 72
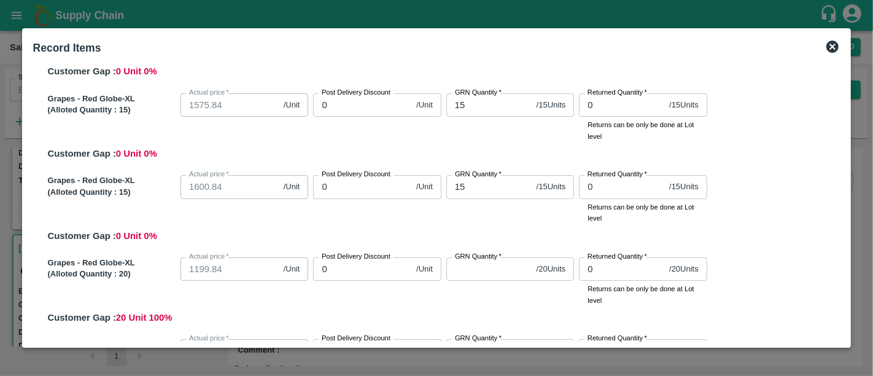
scroll to position [268, 0]
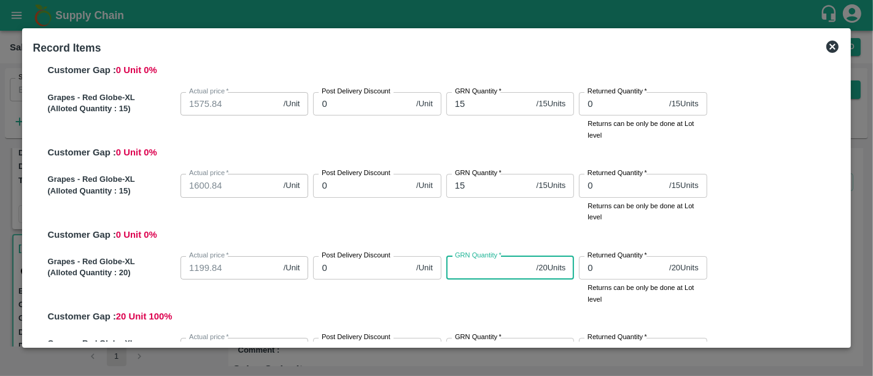
click at [483, 275] on input "GRN Quantity   *" at bounding box center [488, 267] width 85 height 23
type input "2"
type input "20"
click at [482, 299] on div "GRN Quantity   * 20 / 20 Units GRN Quantity" at bounding box center [507, 277] width 133 height 53
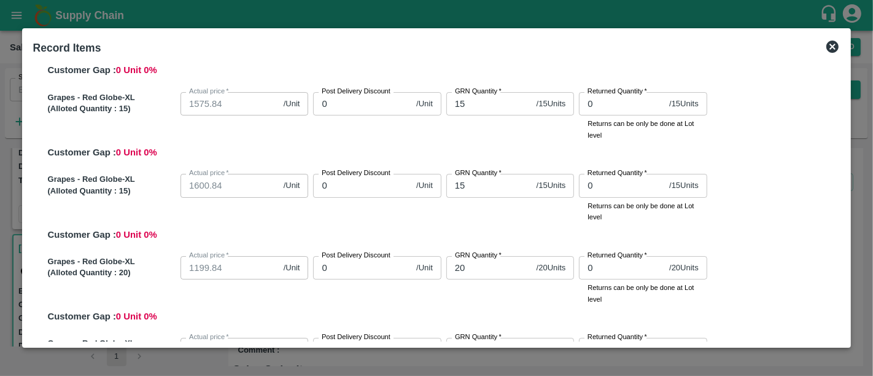
scroll to position [354, 0]
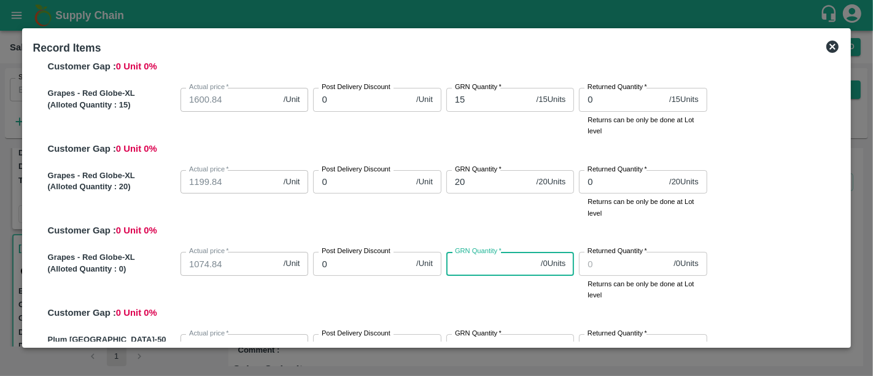
click at [470, 263] on input "GRN Quantity   *" at bounding box center [491, 263] width 90 height 23
type input "0"
click at [479, 308] on div "Grapes - Red Globe-XL (Alloted Quantity : 0 ) Actual price   * 1074.84 /Unit Ac…" at bounding box center [442, 283] width 798 height 72
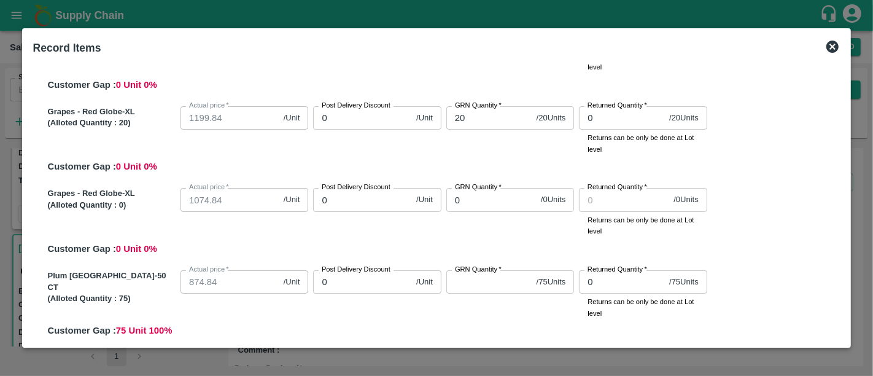
scroll to position [419, 0]
click at [477, 289] on input "GRN Quantity   *" at bounding box center [488, 281] width 85 height 23
type input "7"
type input "75"
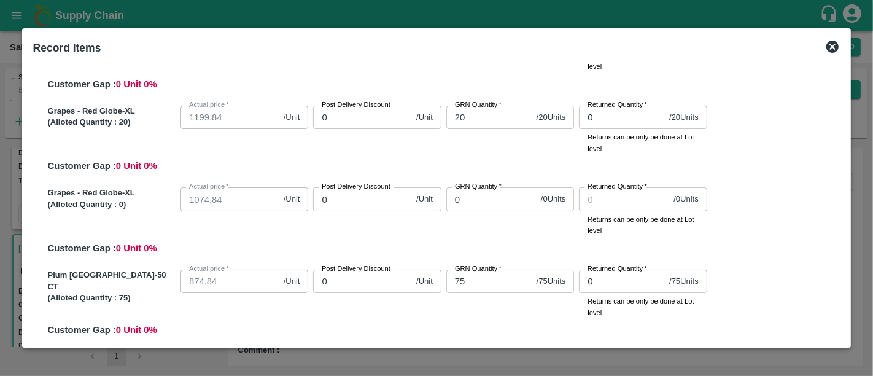
click at [482, 320] on div "Plum China-50 CT (Alloted Quantity : 75 ) Actual price   * 874.84 /Unit Actual …" at bounding box center [442, 301] width 798 height 72
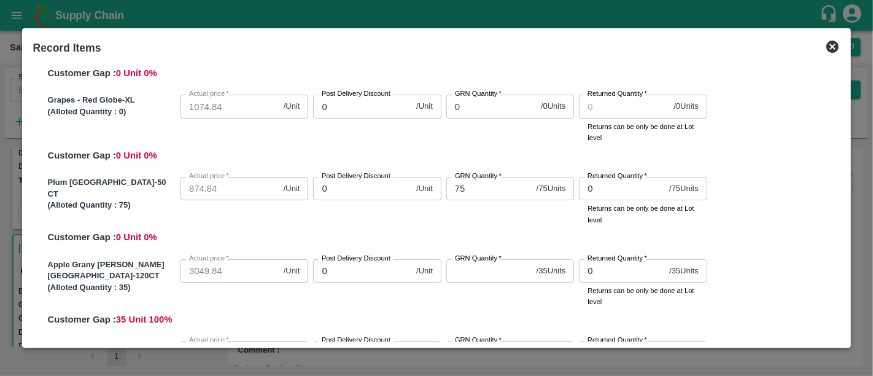
scroll to position [512, 0]
click at [473, 276] on input "GRN Quantity   *" at bounding box center [488, 269] width 85 height 23
type input "35"
click at [473, 292] on div "GRN Quantity   * 35 / 35 Units GRN Quantity" at bounding box center [507, 280] width 133 height 53
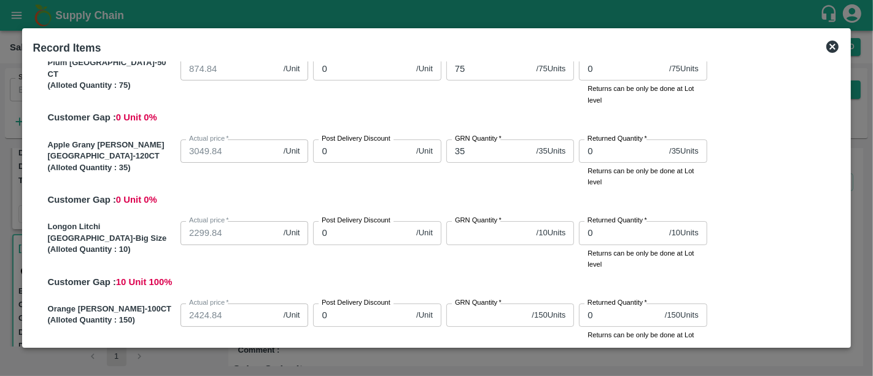
scroll to position [640, 0]
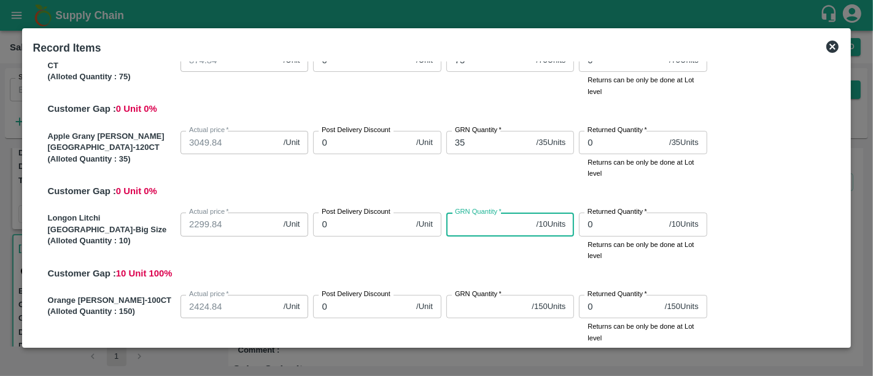
click at [470, 223] on input "GRN Quantity   *" at bounding box center [488, 223] width 85 height 23
type input "10"
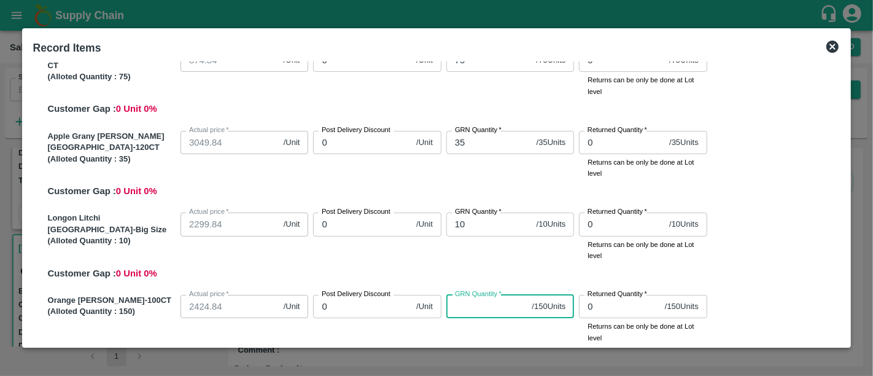
click at [475, 302] on input "GRN Quantity   *" at bounding box center [486, 306] width 81 height 23
type input "1"
type input "150"
click at [476, 330] on div "GRN Quantity   * 150 / 150 Units GRN Quantity" at bounding box center [507, 316] width 133 height 53
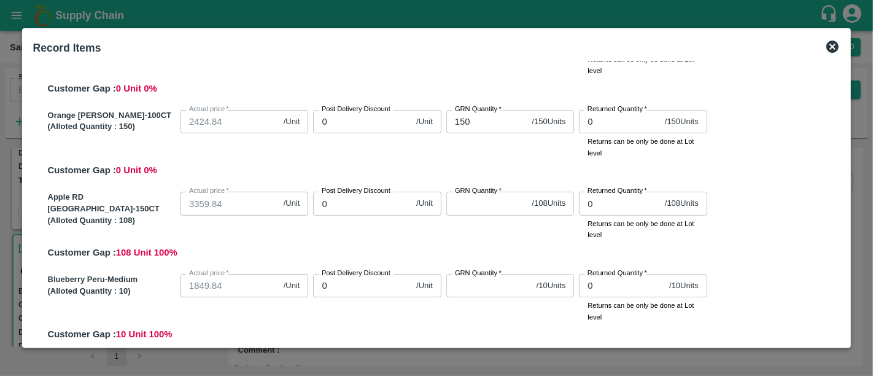
scroll to position [826, 0]
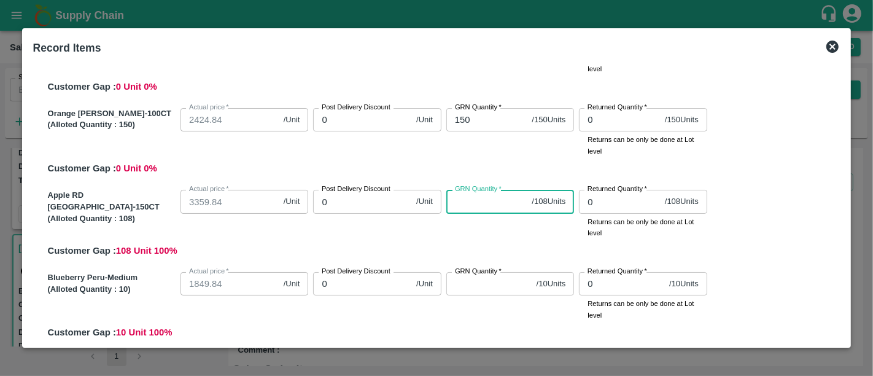
click at [475, 206] on input "GRN Quantity   *" at bounding box center [486, 201] width 81 height 23
type input "1"
type input "108"
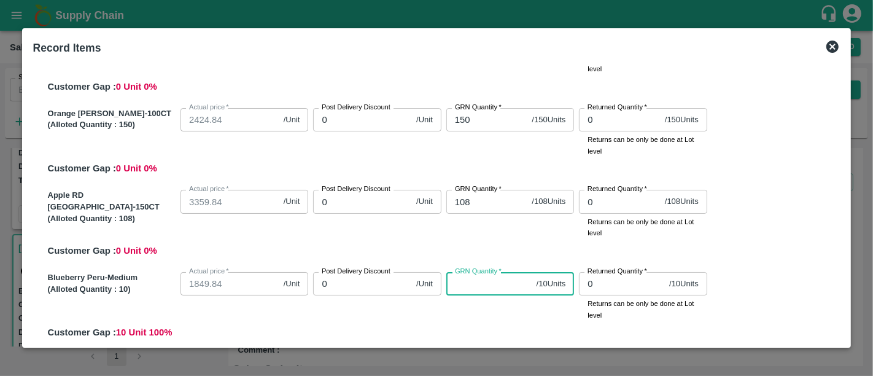
click at [478, 287] on input "GRN Quantity   *" at bounding box center [488, 283] width 85 height 23
type input "10"
click at [480, 306] on div "GRN Quantity   * 10 / 10 Units GRN Quantity" at bounding box center [507, 293] width 133 height 53
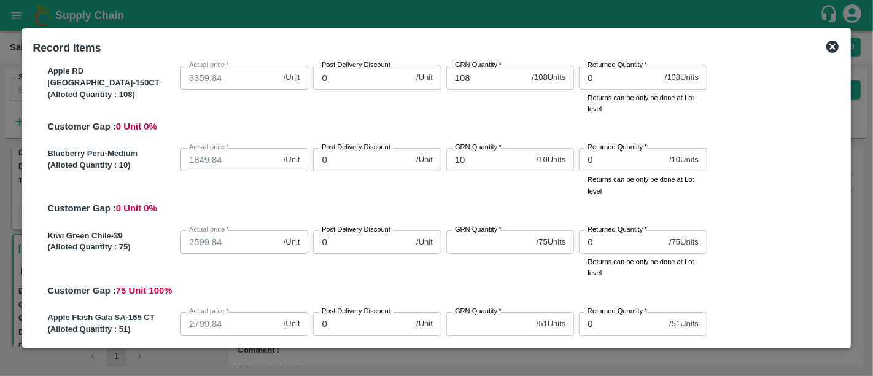
scroll to position [966, 0]
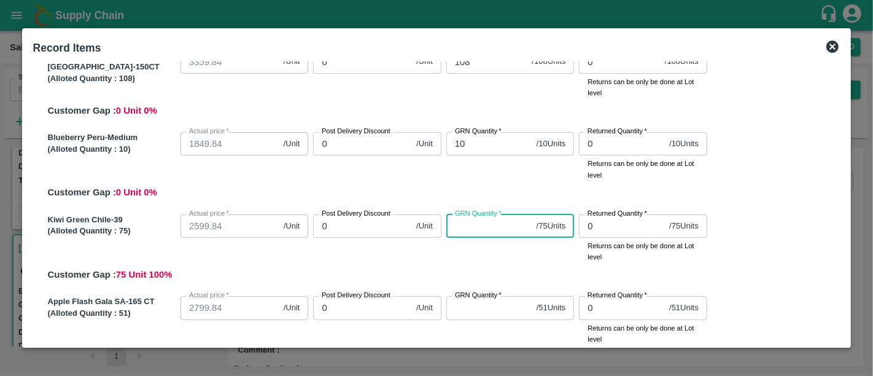
click at [471, 223] on input "GRN Quantity   *" at bounding box center [488, 225] width 85 height 23
type input "7"
type input "75"
click at [475, 269] on div "Kiwi Green Chile-39 (Alloted Quantity : 75 ) Actual price   * 2599.84 /Unit Act…" at bounding box center [442, 245] width 798 height 72
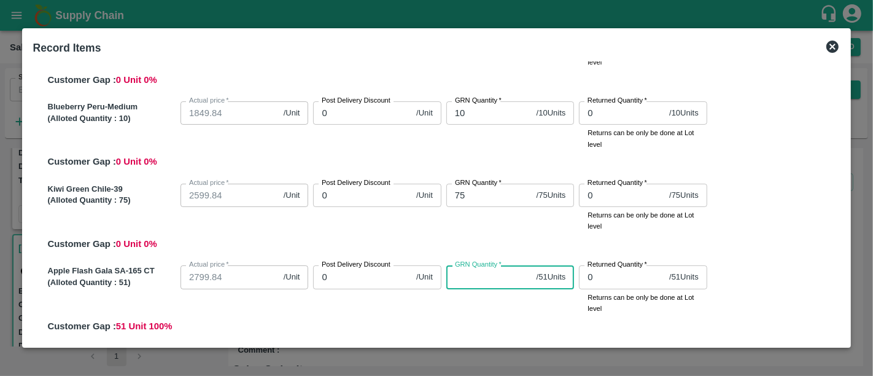
click at [473, 274] on input "GRN Quantity   *" at bounding box center [488, 276] width 85 height 23
type input "51"
click at [472, 317] on div "Apple Flash Gala SA-165 CT (Alloted Quantity : 51 ) Actual price   * 2799.84 /U…" at bounding box center [442, 296] width 798 height 72
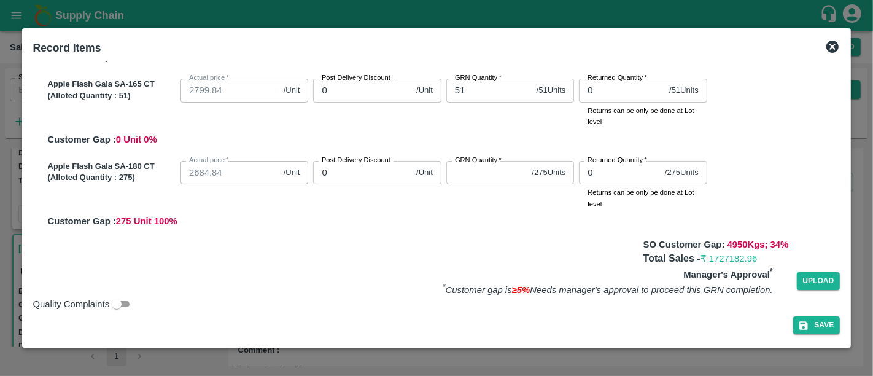
scroll to position [1187, 0]
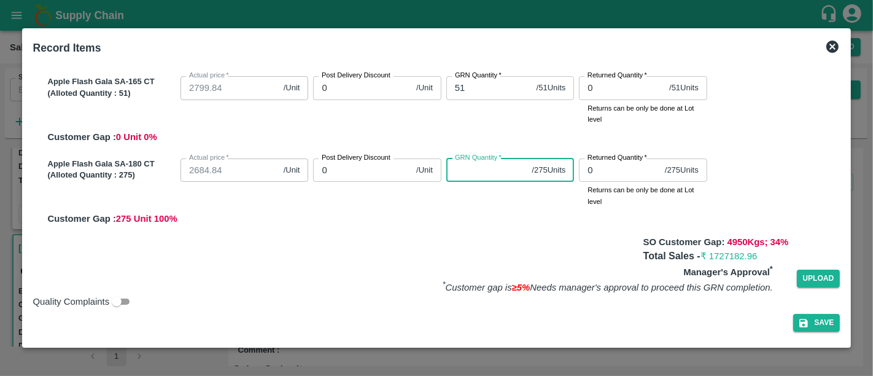
click at [470, 169] on input "GRN Quantity   *" at bounding box center [486, 169] width 81 height 23
type input "2"
type input "275"
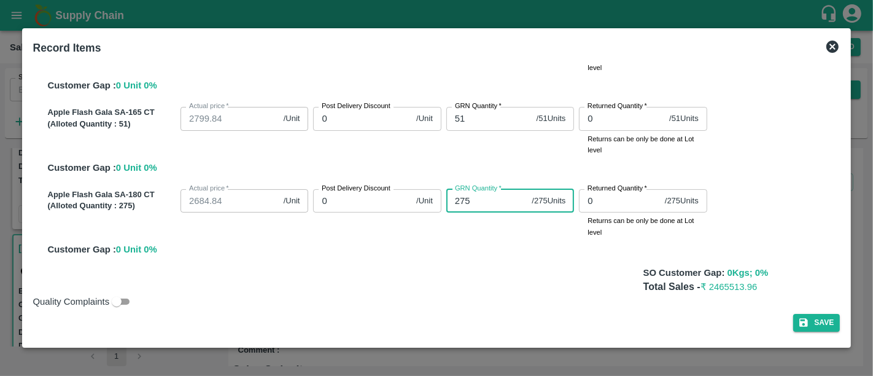
scroll to position [1155, 0]
type input "275"
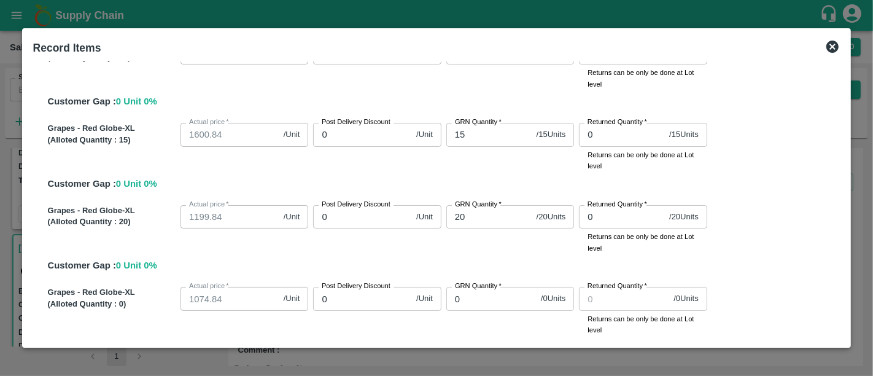
scroll to position [320, 0]
drag, startPoint x: 465, startPoint y: 297, endPoint x: 442, endPoint y: 298, distance: 23.4
click at [442, 298] on div "GRN Quantity   * 0 / 0 Units GRN Quantity" at bounding box center [507, 307] width 133 height 53
click at [458, 218] on input "20" at bounding box center [488, 215] width 85 height 23
type input "10"
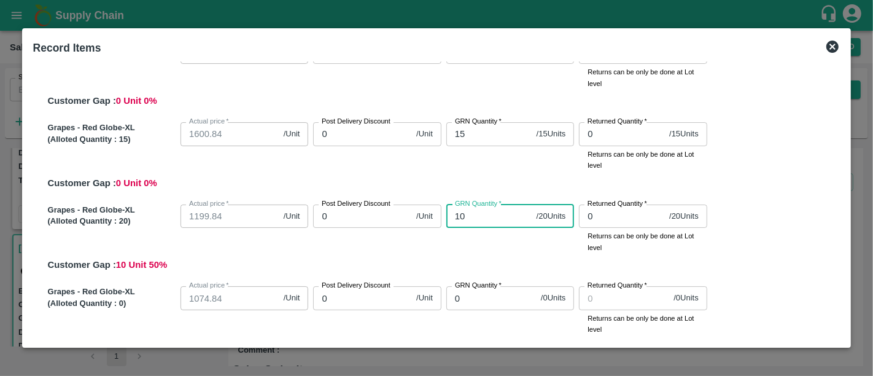
type input "10"
click at [461, 267] on div "Grapes - Red Globe-XL (Alloted Quantity : 20 ) Actual price   * 1199.84 /Unit A…" at bounding box center [442, 236] width 798 height 72
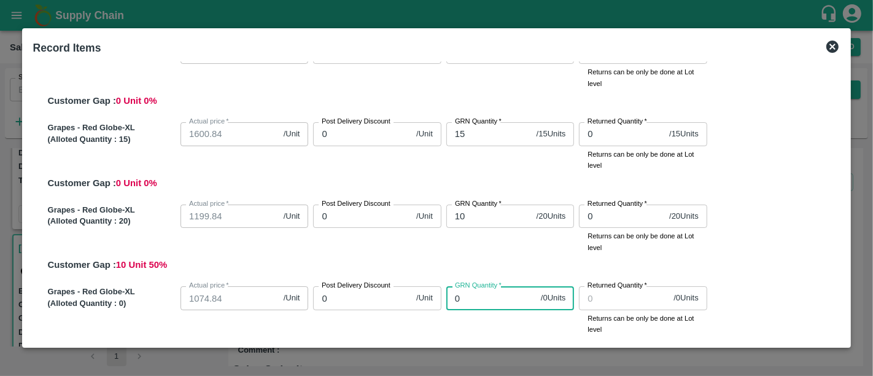
drag, startPoint x: 464, startPoint y: 301, endPoint x: 447, endPoint y: 305, distance: 17.5
click at [447, 305] on input "0" at bounding box center [491, 297] width 90 height 23
type input "0"
type input "10"
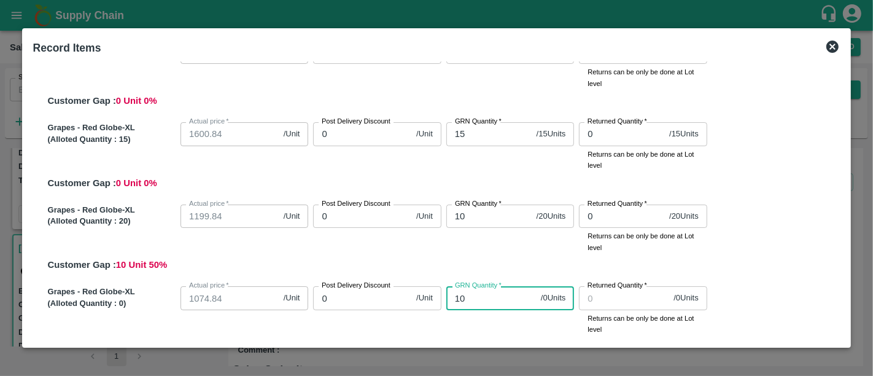
click at [480, 244] on div "GRN Quantity   * 10 / 20 Units GRN Quantity" at bounding box center [507, 226] width 133 height 53
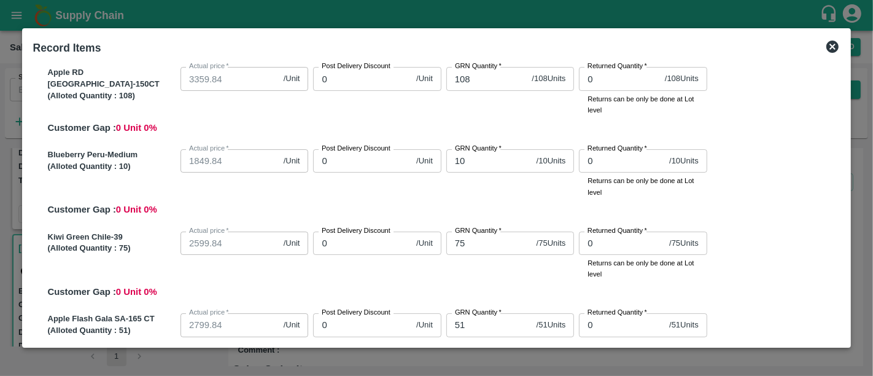
scroll to position [904, 0]
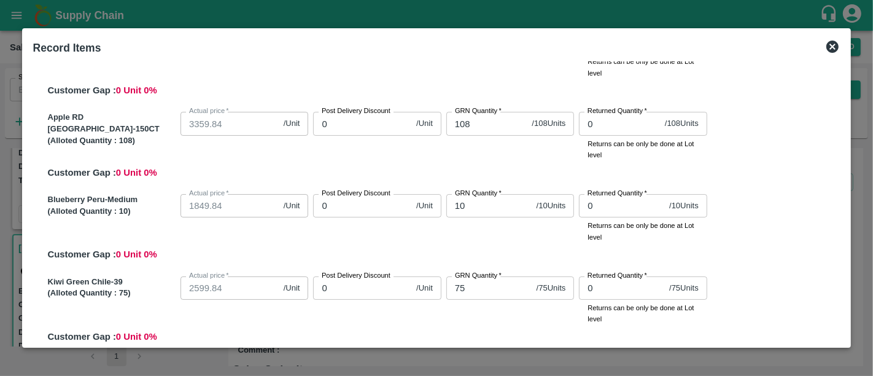
click at [480, 244] on div "Blueberry Peru-Medium (Alloted Quantity : 10 ) Actual price   * 1849.84 /Unit A…" at bounding box center [442, 225] width 798 height 72
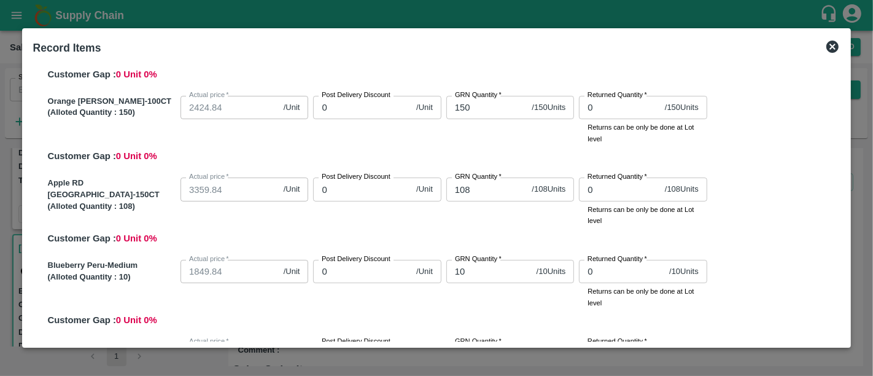
scroll to position [1155, 0]
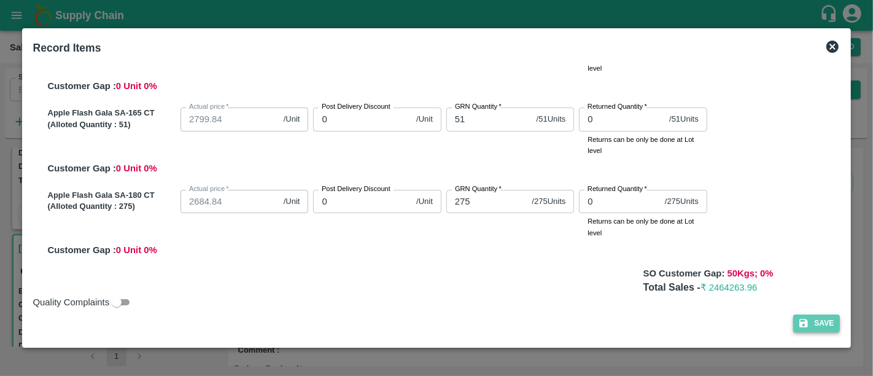
click at [818, 324] on button "Save" at bounding box center [816, 323] width 47 height 18
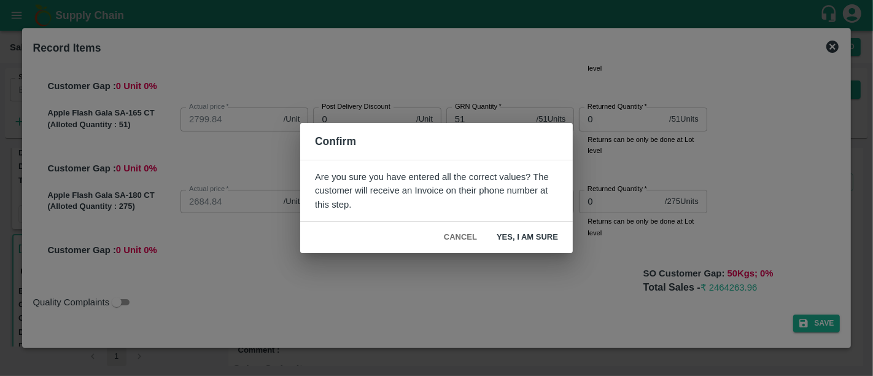
click at [554, 240] on button "Yes, I am sure" at bounding box center [527, 237] width 81 height 21
click at [481, 233] on button "Cancel" at bounding box center [460, 237] width 43 height 21
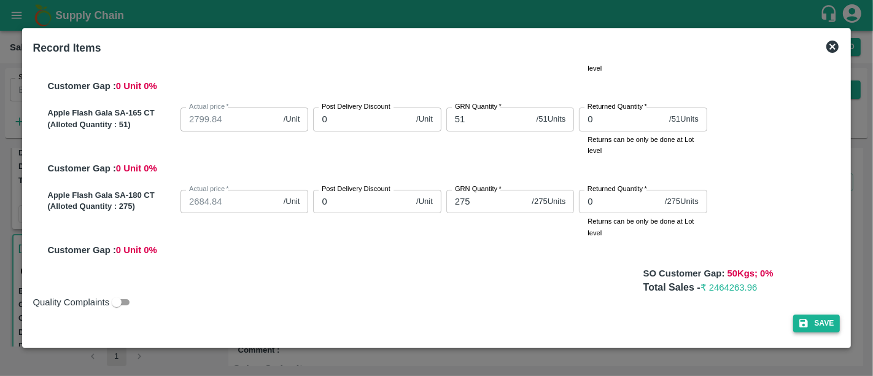
drag, startPoint x: 809, startPoint y: 312, endPoint x: 808, endPoint y: 324, distance: 11.7
click at [808, 324] on div "SOI Level GRN Lot Level GRN Mandarin SA -DI-2 CT (Alloted Quantity : 100 ) Actu…" at bounding box center [436, 201] width 817 height 280
click at [808, 324] on button "Save" at bounding box center [816, 323] width 47 height 18
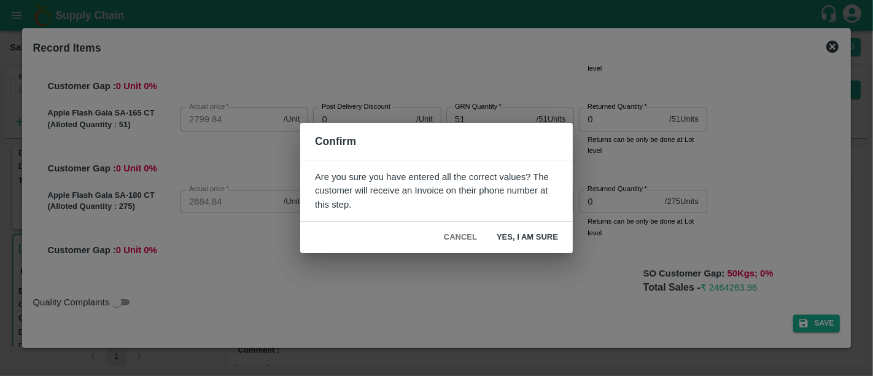
click at [526, 225] on div "Cancel Yes, I am sure" at bounding box center [436, 237] width 273 height 31
click at [529, 235] on button "Yes, I am sure" at bounding box center [527, 237] width 81 height 21
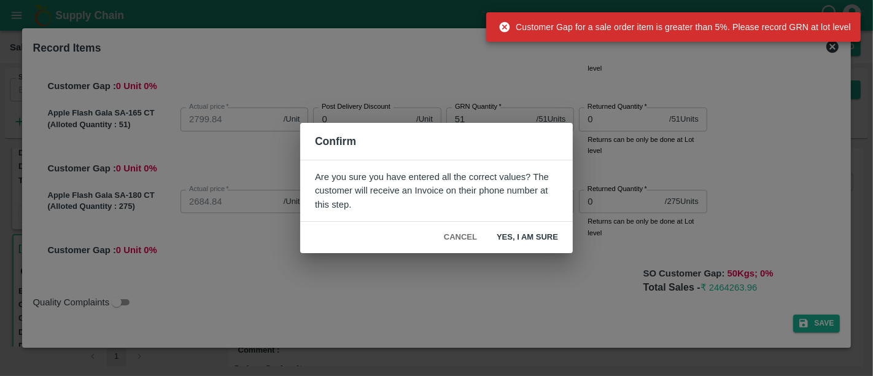
drag, startPoint x: 658, startPoint y: 30, endPoint x: 684, endPoint y: 29, distance: 26.4
click at [684, 29] on div "Customer Gap for a sale order item is greater than 5%. Please record GRN at lot…" at bounding box center [675, 27] width 352 height 22
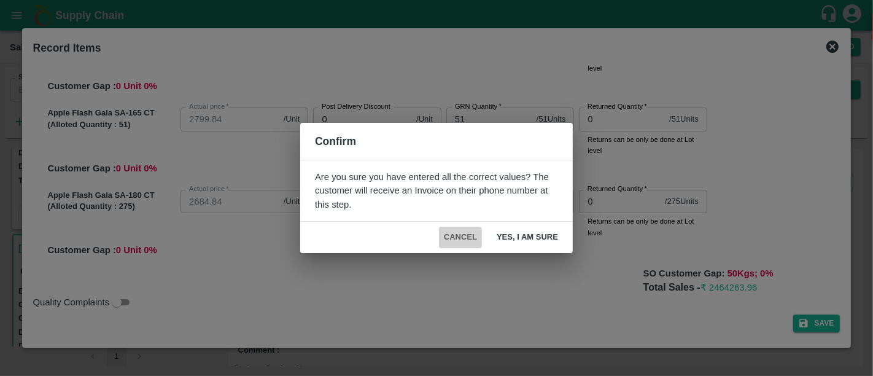
click at [475, 236] on button "Cancel" at bounding box center [460, 237] width 43 height 21
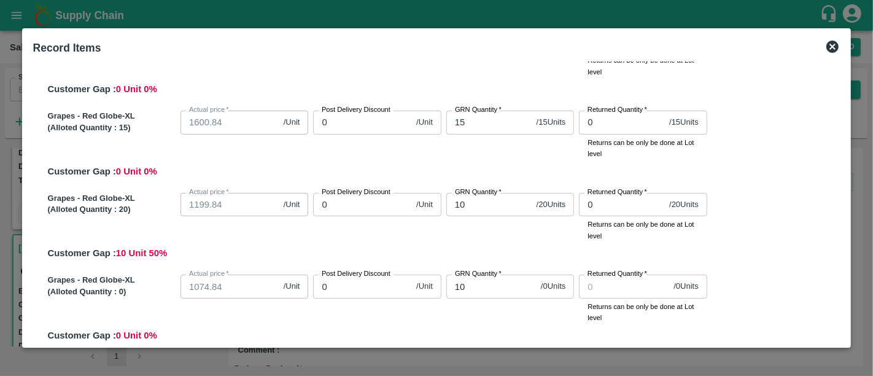
scroll to position [0, 0]
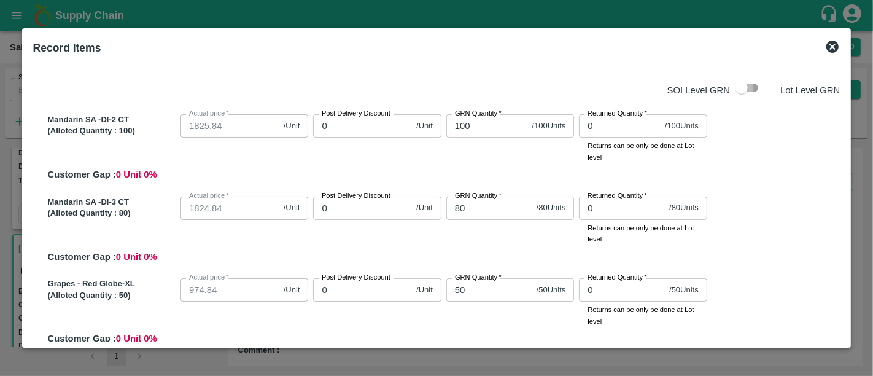
click at [741, 81] on input "checkbox" at bounding box center [742, 87] width 70 height 23
checkbox input "true"
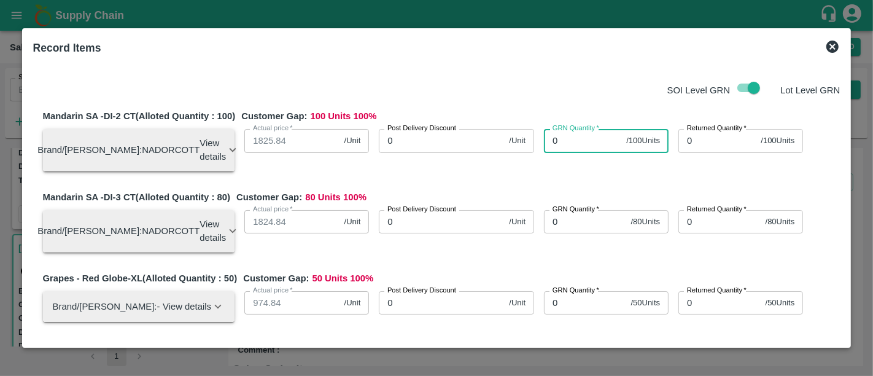
drag, startPoint x: 554, startPoint y: 146, endPoint x: 545, endPoint y: 146, distance: 9.2
click at [545, 146] on input "0" at bounding box center [582, 140] width 77 height 23
type input "100"
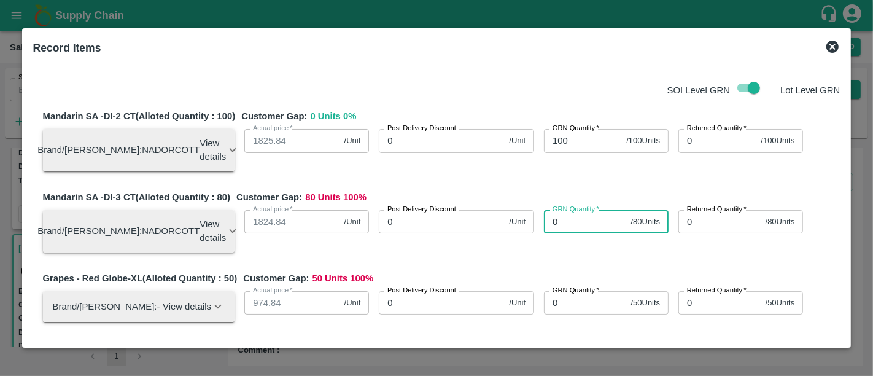
drag, startPoint x: 577, startPoint y: 220, endPoint x: 527, endPoint y: 223, distance: 50.4
click at [527, 223] on div "Brand/[PERSON_NAME]: NADORCOTT View details Lot ID: 4604523 Age in days: 21 Ave…" at bounding box center [436, 226] width 807 height 52
type input "80"
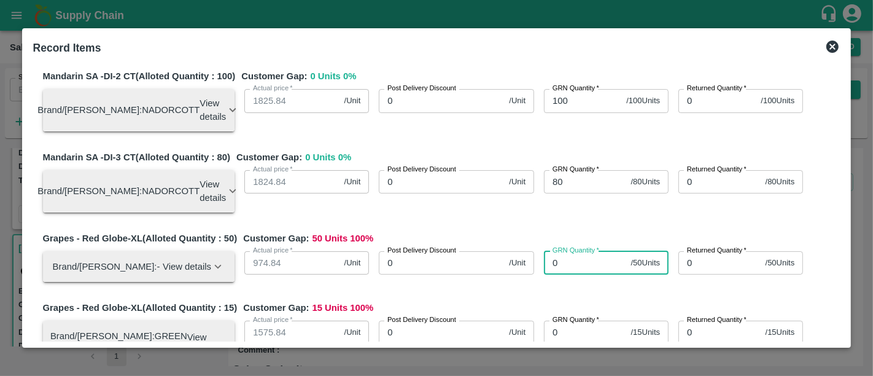
drag, startPoint x: 554, startPoint y: 273, endPoint x: 538, endPoint y: 274, distance: 15.4
click at [544, 274] on input "0" at bounding box center [585, 262] width 82 height 23
type input "50"
click at [547, 291] on div "Grapes - Red Globe-XL (Alloted Quantity : 50 ) Customer Gap: 0 Units 0 % Brand/…" at bounding box center [442, 261] width 798 height 60
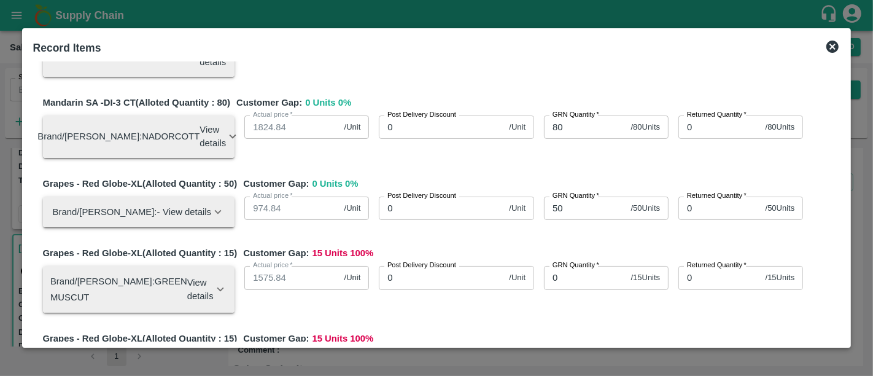
scroll to position [96, 0]
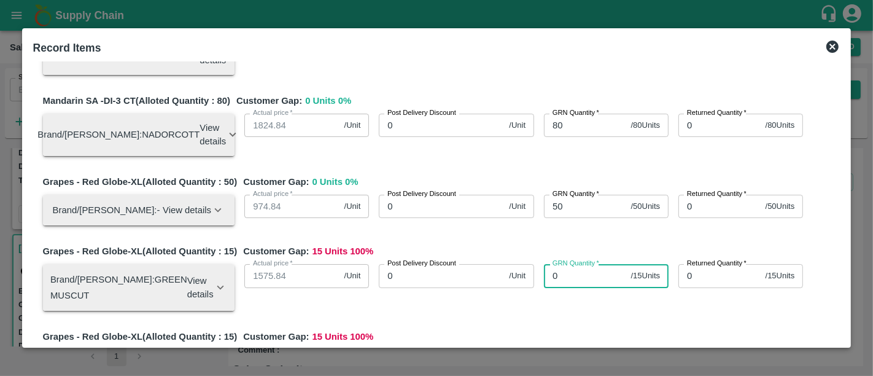
drag, startPoint x: 551, startPoint y: 289, endPoint x: 531, endPoint y: 289, distance: 19.6
click at [534, 289] on div "GRN Quantity   * 0 / 15 Units GRN Quantity" at bounding box center [601, 282] width 134 height 56
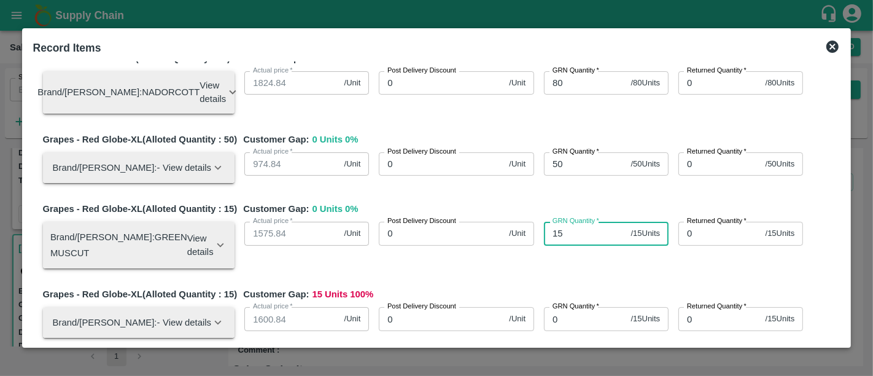
scroll to position [155, 0]
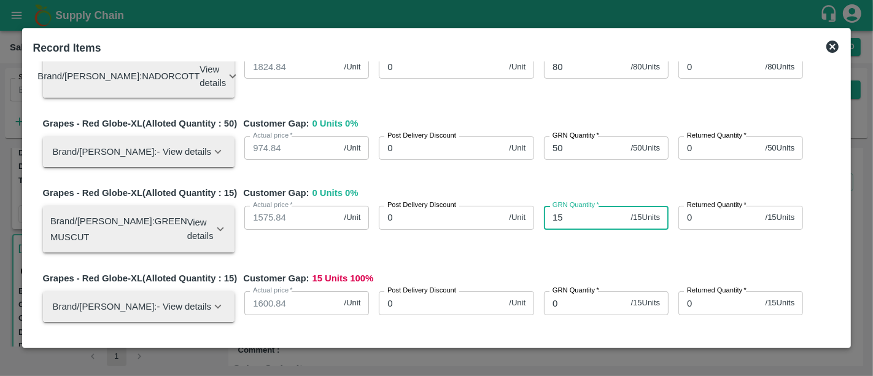
type input "15"
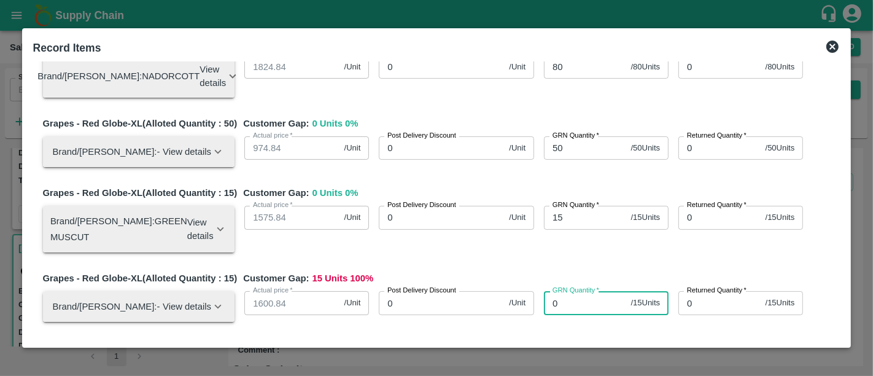
drag, startPoint x: 559, startPoint y: 312, endPoint x: 534, endPoint y: 324, distance: 27.2
click at [534, 322] on div "GRN Quantity   * 0 / 15 Units GRN Quantity" at bounding box center [601, 301] width 134 height 41
type input "15"
click at [534, 322] on div "GRN Quantity   * 15 / 15 Units GRN Quantity" at bounding box center [601, 301] width 134 height 41
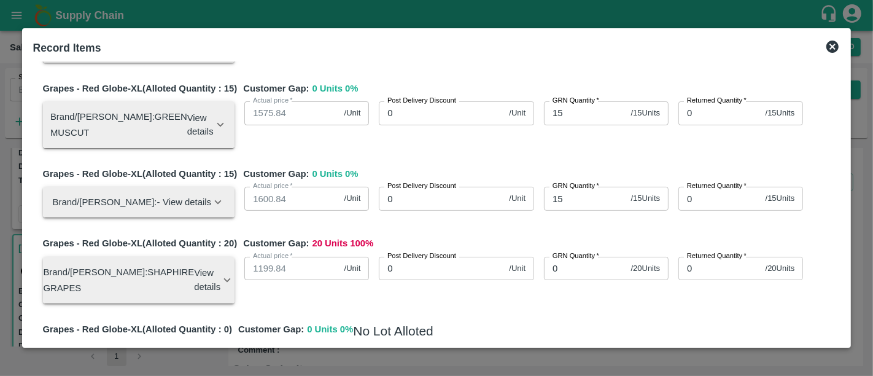
scroll to position [260, 0]
drag, startPoint x: 554, startPoint y: 281, endPoint x: 538, endPoint y: 281, distance: 16.0
click at [544, 279] on input "0" at bounding box center [585, 267] width 82 height 23
type input "20"
click at [554, 311] on div "Grapes - Red Globe-XL (Alloted Quantity : 20 ) Customer Gap: 0 Units 0 % Brand/…" at bounding box center [442, 274] width 798 height 76
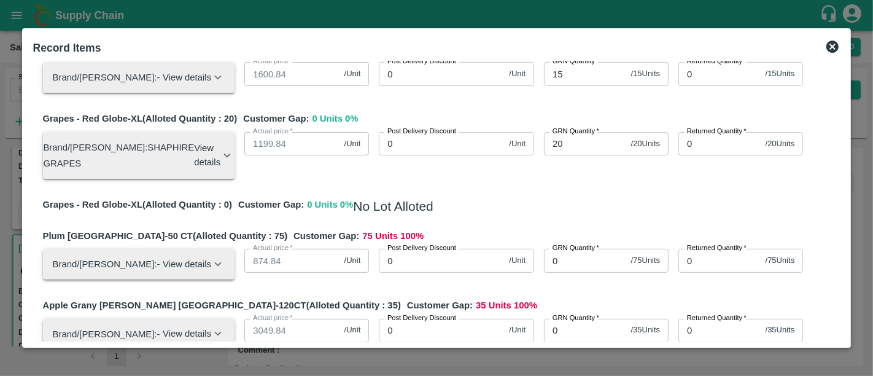
scroll to position [386, 0]
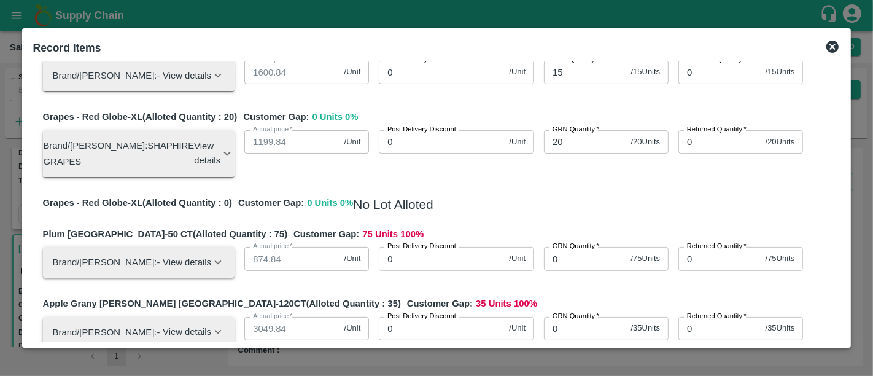
drag, startPoint x: 553, startPoint y: 258, endPoint x: 532, endPoint y: 260, distance: 20.4
click at [534, 260] on div "GRN Quantity   * 0 / 75 Units GRN Quantity" at bounding box center [601, 257] width 134 height 41
drag, startPoint x: 393, startPoint y: 212, endPoint x: 447, endPoint y: 211, distance: 54.0
click at [447, 211] on div "Grapes - Red Globe-XL (Alloted Quantity : 0 ) Customer Gap: 0 Units 0 % No Lot …" at bounding box center [442, 206] width 798 height 21
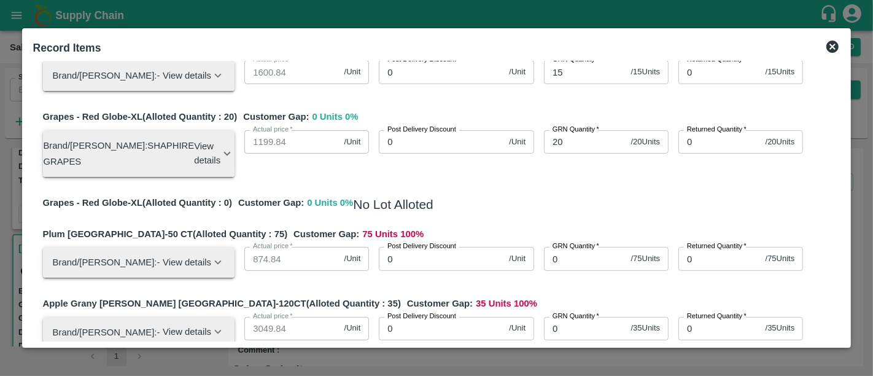
click at [317, 213] on span "0 Units 0 %" at bounding box center [330, 206] width 46 height 21
click at [394, 212] on h5 "No Lot Alloted" at bounding box center [393, 204] width 80 height 17
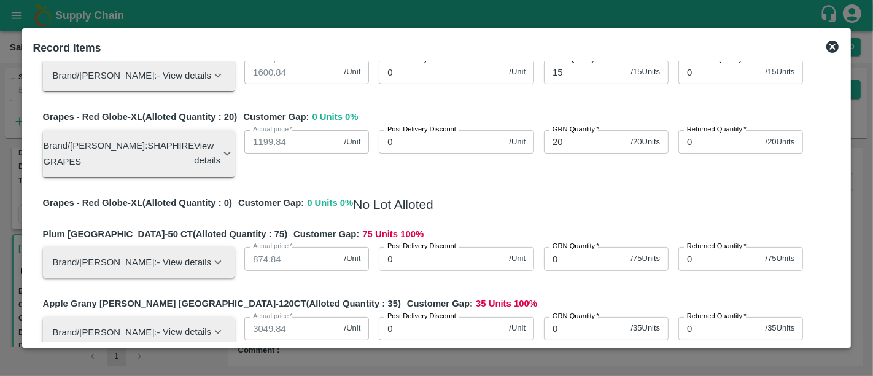
scroll to position [0, 0]
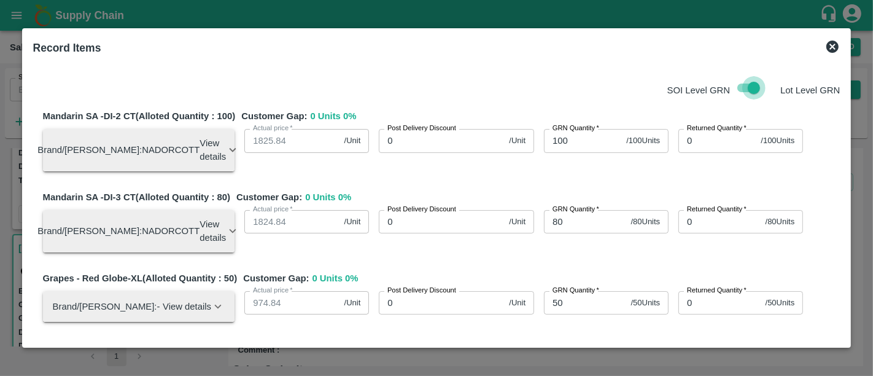
click at [740, 91] on input "checkbox" at bounding box center [754, 87] width 70 height 23
checkbox input "false"
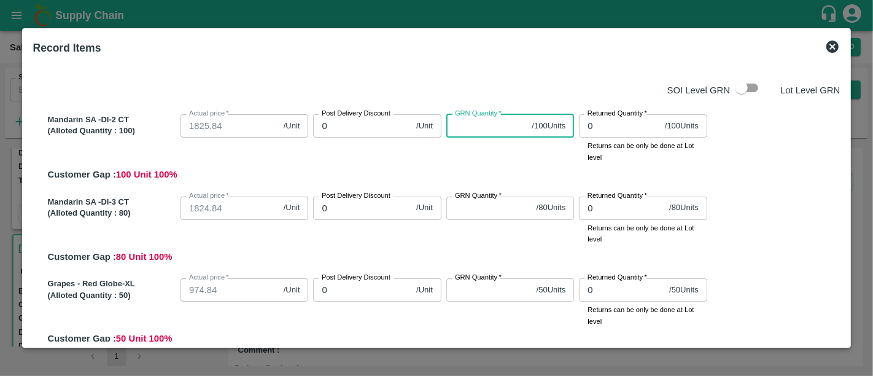
click at [483, 128] on input "GRN Quantity   *" at bounding box center [486, 125] width 81 height 23
type input "10"
type input "100"
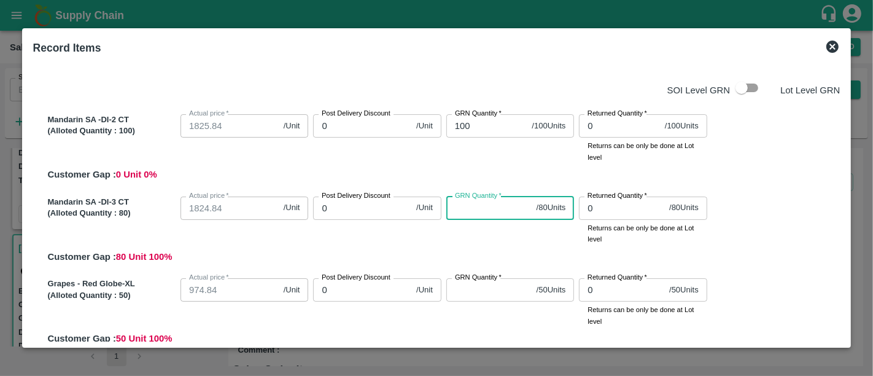
click at [487, 213] on input "GRN Quantity   *" at bounding box center [488, 207] width 85 height 23
type input "80"
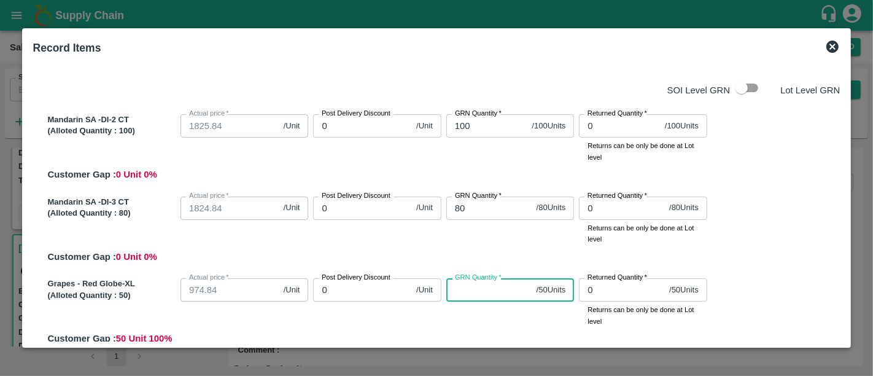
click at [484, 295] on input "GRN Quantity   *" at bounding box center [488, 289] width 85 height 23
type input "50"
click at [486, 314] on div "GRN Quantity   * 50 / 50 Units GRN Quantity" at bounding box center [507, 299] width 133 height 53
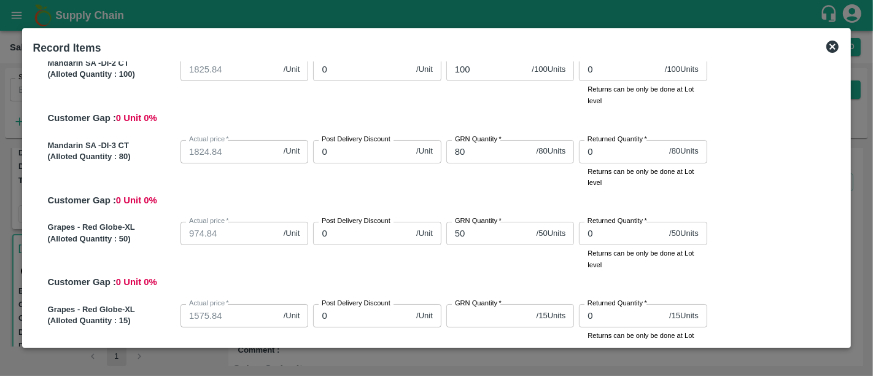
scroll to position [57, 0]
click at [486, 314] on input "GRN Quantity   *" at bounding box center [488, 314] width 85 height 23
type input "1"
type input "15"
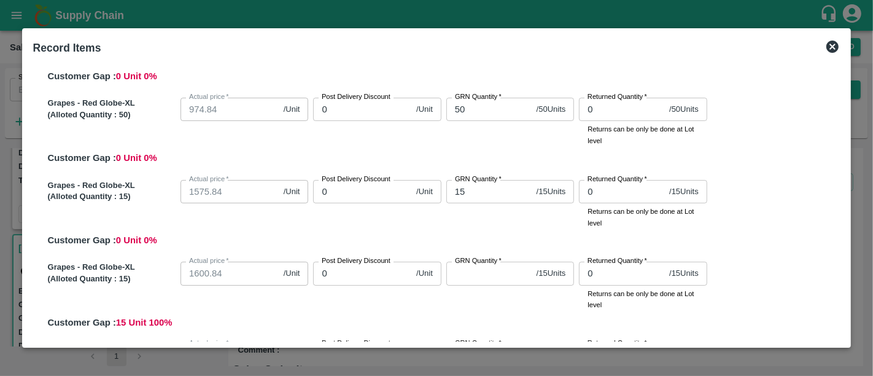
scroll to position [181, 0]
click at [479, 284] on input "GRN Quantity   *" at bounding box center [488, 272] width 85 height 23
type input "1"
type input "15"
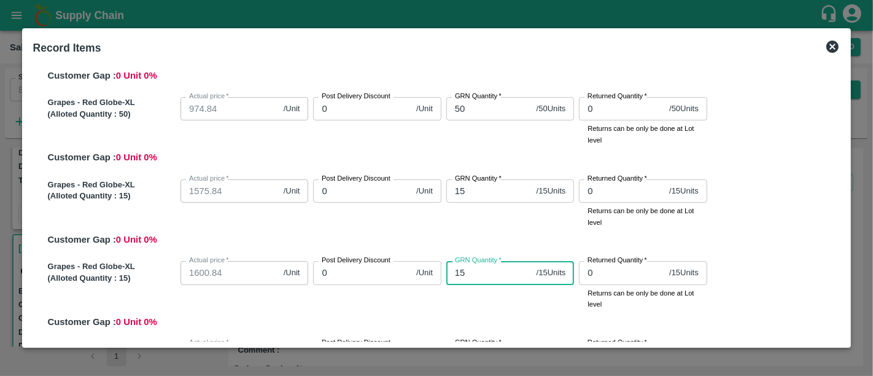
click at [482, 324] on div "Grapes - Red Globe-XL (Alloted Quantity : 15 ) Actual price   * 1600.84 /Unit A…" at bounding box center [442, 292] width 798 height 72
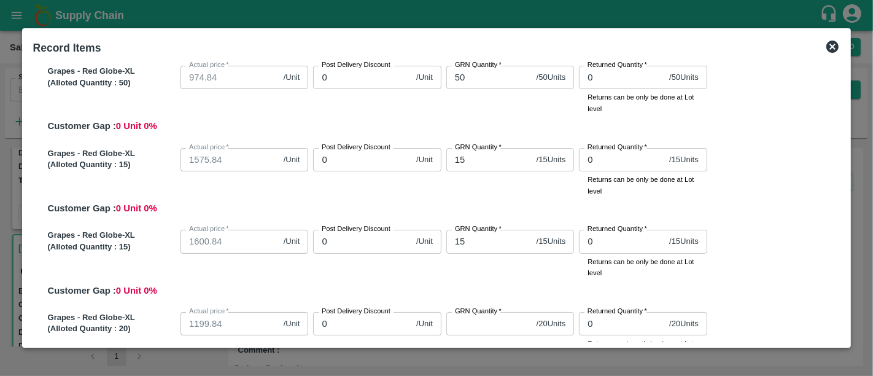
scroll to position [222, 0]
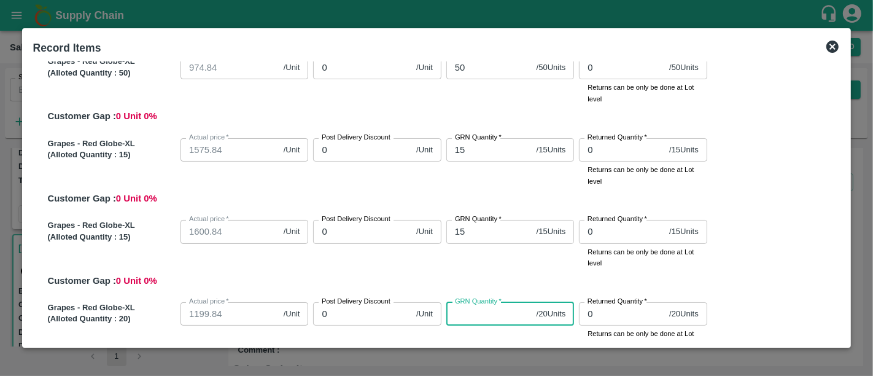
click at [482, 324] on input "GRN Quantity   *" at bounding box center [488, 313] width 85 height 23
type input "1"
type input "10"
click at [489, 274] on div "Grapes - Red Globe-XL (Alloted Quantity : 15 ) Actual price   * 1600.84 /Unit A…" at bounding box center [442, 251] width 798 height 72
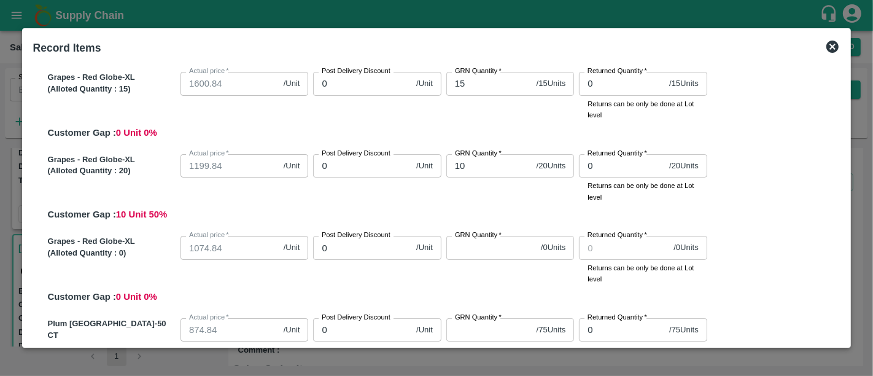
scroll to position [371, 0]
click at [467, 246] on input "GRN Quantity   *" at bounding box center [491, 246] width 90 height 23
type input "1"
type input "10"
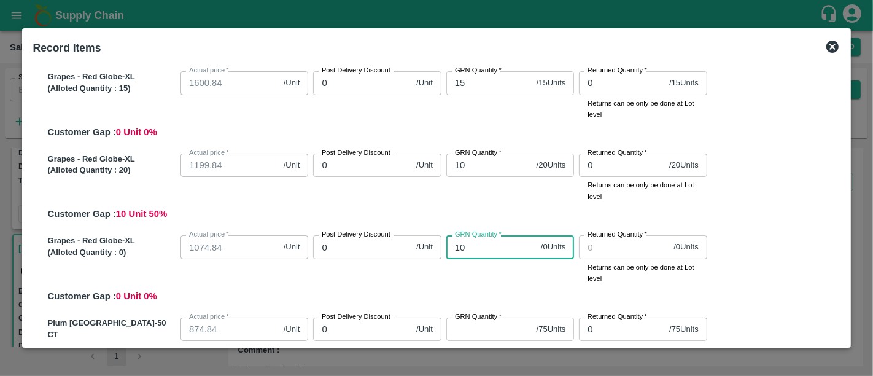
click at [497, 301] on div "Grapes - Red Globe-XL (Alloted Quantity : 0 ) Actual price   * 1074.84 /Unit Ac…" at bounding box center [442, 266] width 798 height 72
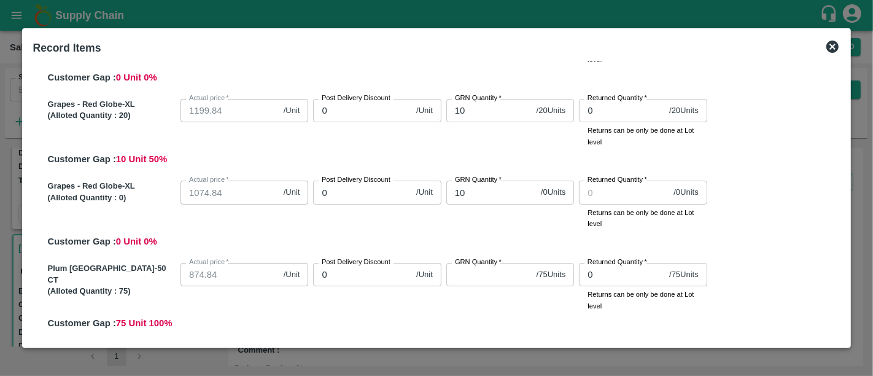
scroll to position [426, 0]
click at [486, 282] on input "GRN Quantity   *" at bounding box center [488, 273] width 85 height 23
type input "7"
type input "75"
click at [487, 300] on div "GRN Quantity   * 75 / 75 Units GRN Quantity" at bounding box center [507, 283] width 133 height 53
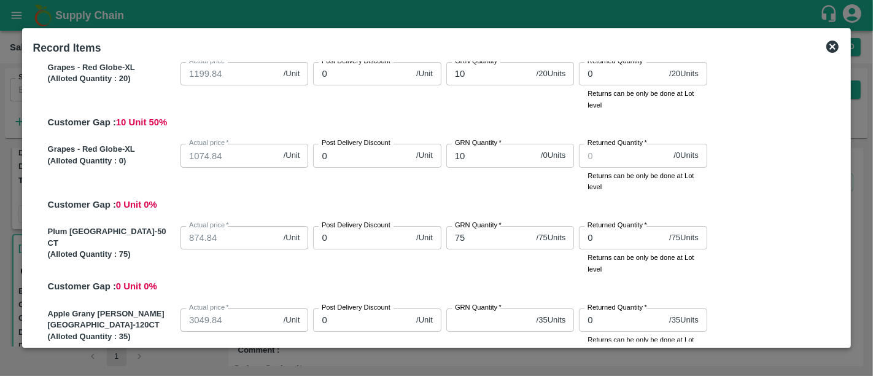
scroll to position [468, 0]
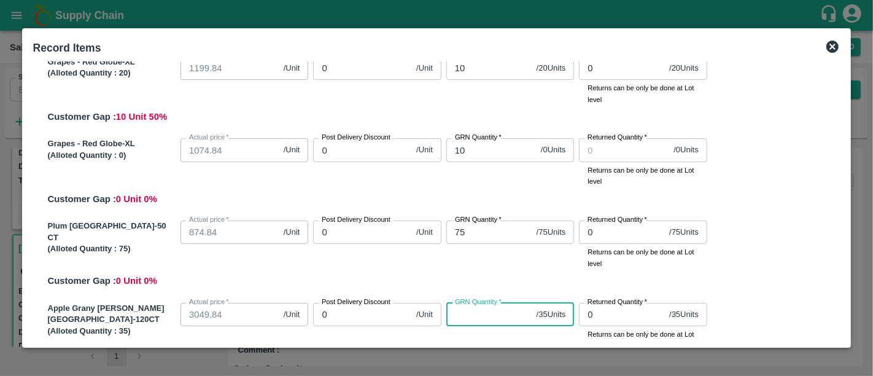
click at [486, 308] on input "GRN Quantity   *" at bounding box center [488, 314] width 85 height 23
type input "3"
type input "35"
click at [485, 282] on div "Plum China-50 CT (Alloted Quantity : 75 ) Actual price   * 874.84 /Unit Actual …" at bounding box center [442, 251] width 798 height 72
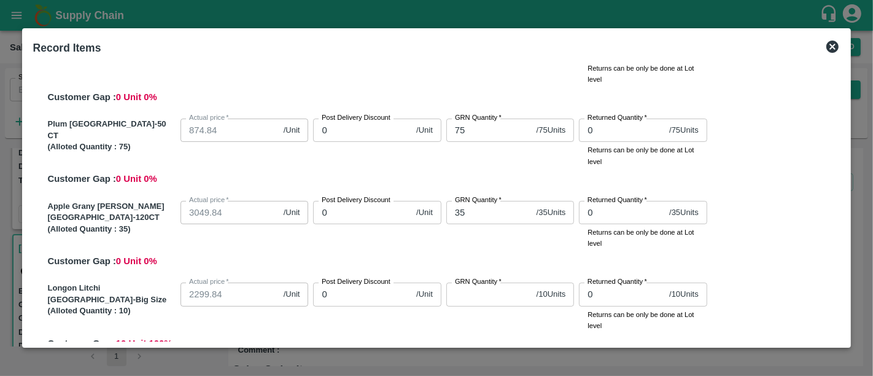
scroll to position [573, 0]
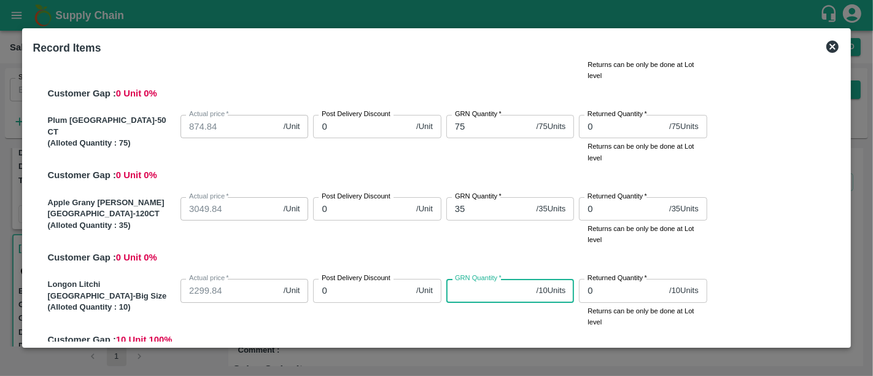
click at [485, 282] on input "GRN Quantity   *" at bounding box center [488, 290] width 85 height 23
type input "10"
click at [487, 317] on div "GRN Quantity   * 10 / 10 Units GRN Quantity" at bounding box center [507, 300] width 133 height 53
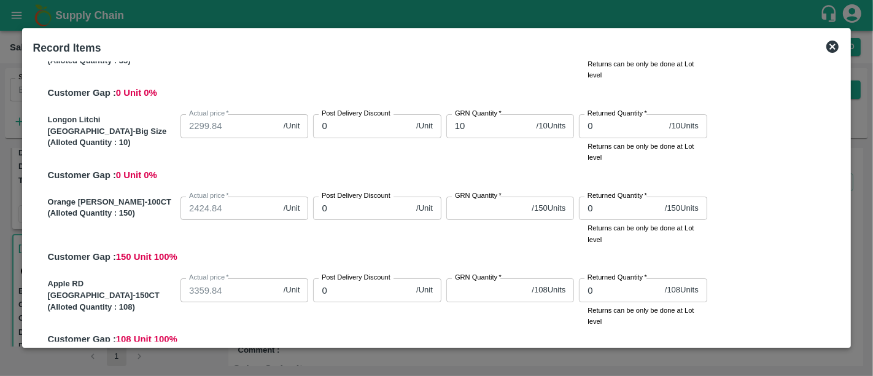
scroll to position [739, 0]
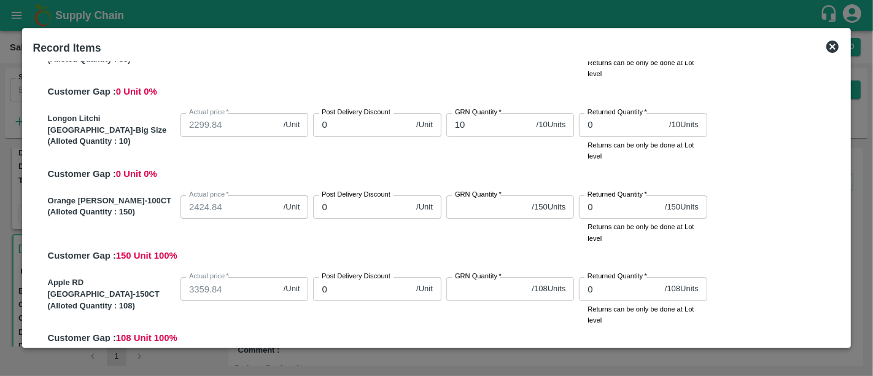
type input "1"
click at [460, 206] on input "1" at bounding box center [486, 206] width 81 height 23
type input "150"
click at [481, 289] on input "GRN Quantity   *" at bounding box center [486, 288] width 81 height 23
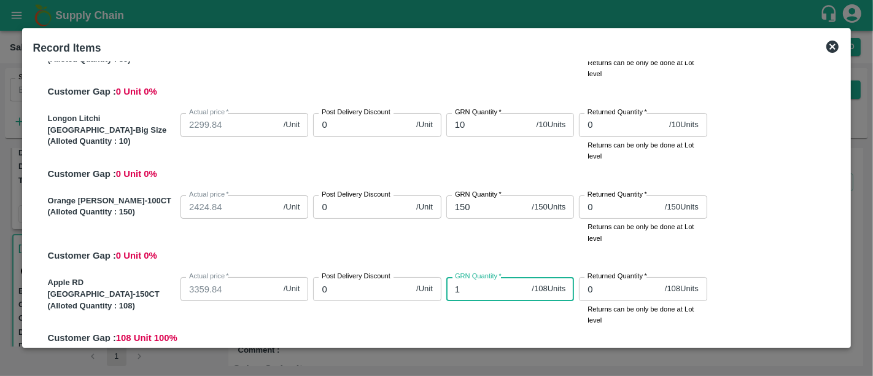
type input "10"
type input "108"
click at [484, 262] on div "Orange [PERSON_NAME]-100CT (Alloted Quantity : 150 ) Actual price   * 2424.84 /…" at bounding box center [442, 226] width 798 height 72
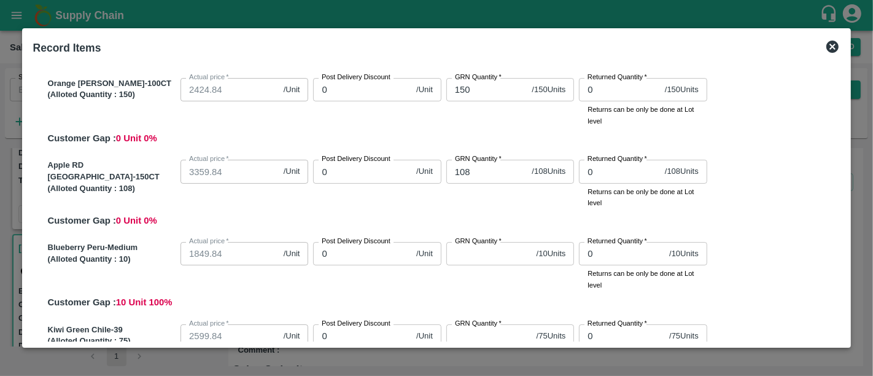
click at [484, 262] on input "GRN Quantity   *" at bounding box center [488, 253] width 85 height 23
type input "10"
click at [489, 328] on input "GRN Quantity   *" at bounding box center [488, 335] width 85 height 23
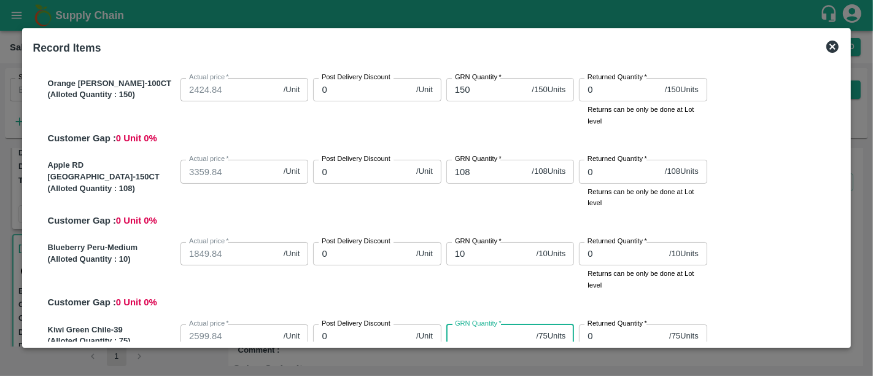
click at [489, 328] on input "GRN Quantity   *" at bounding box center [488, 335] width 85 height 23
type input "7"
type input "75"
click at [489, 300] on div "Blueberry Peru-Medium (Alloted Quantity : 10 ) Actual price   * 1849.84 /Unit A…" at bounding box center [442, 273] width 798 height 72
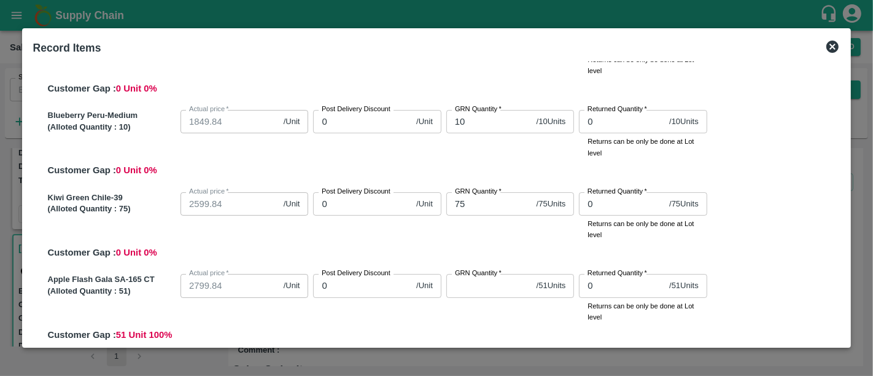
scroll to position [993, 0]
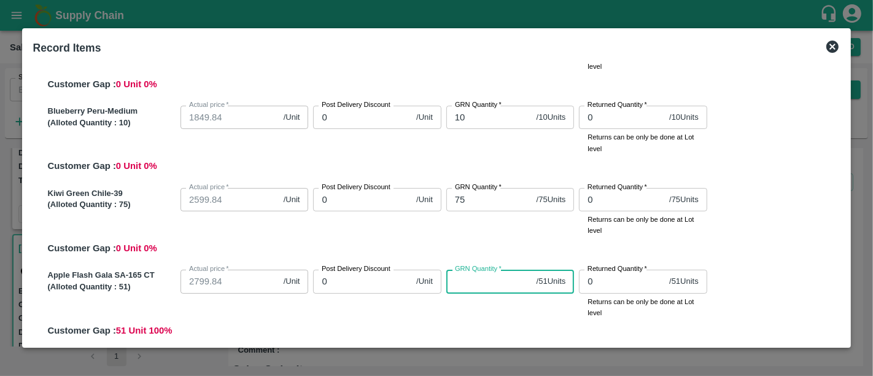
click at [482, 280] on input "GRN Quantity   *" at bounding box center [488, 281] width 85 height 23
type input "51"
click at [481, 304] on div "GRN Quantity   * 51 / 51 Units GRN Quantity" at bounding box center [507, 291] width 133 height 53
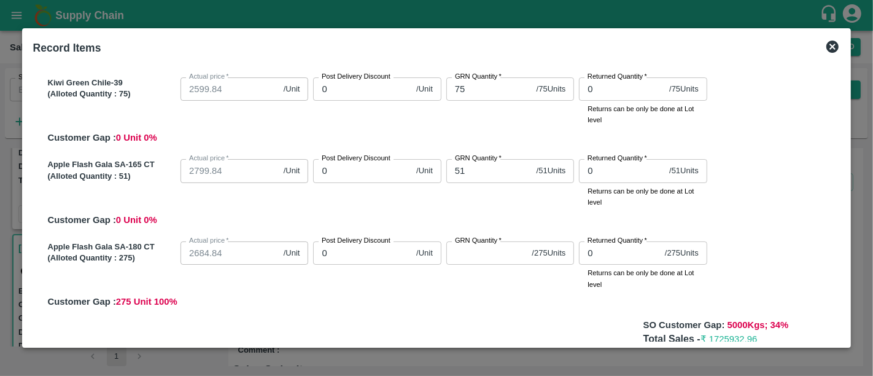
scroll to position [1104, 0]
click at [482, 262] on input "GRN Quantity   *" at bounding box center [486, 251] width 81 height 23
type input "2"
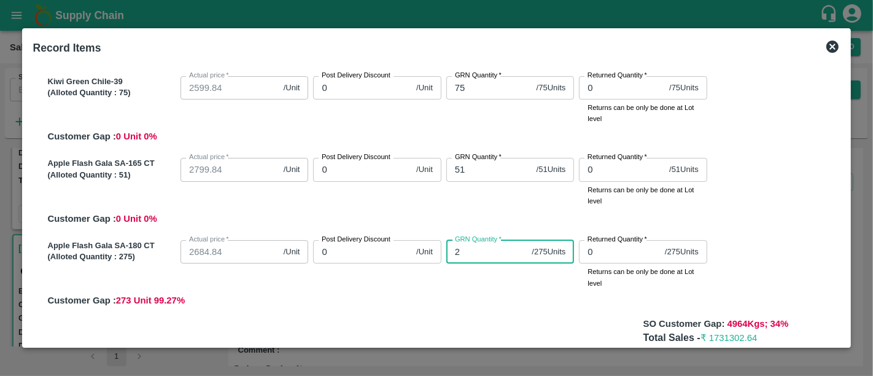
type input "27"
type input "275"
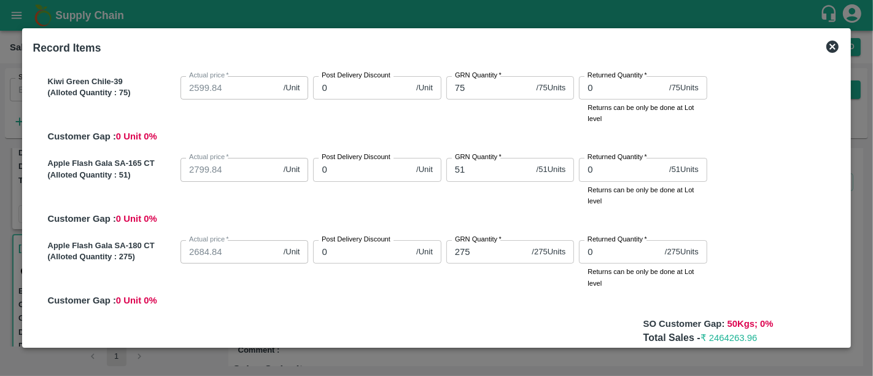
click at [518, 323] on div "SO Customer Gap: 50 Kgs; 0 %" at bounding box center [436, 324] width 807 height 14
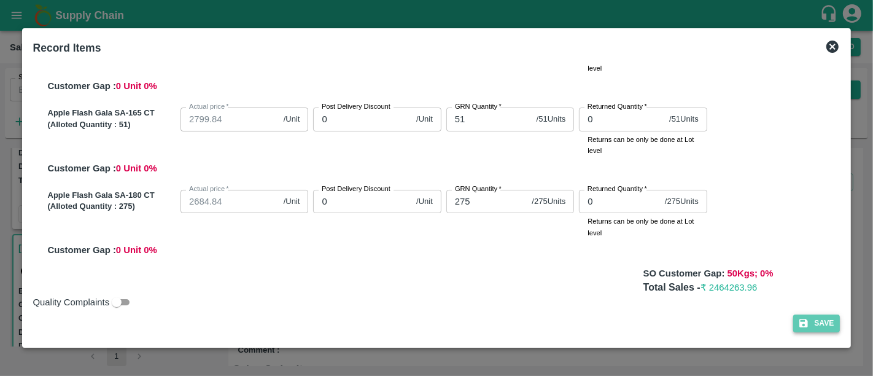
click at [812, 318] on button "Save" at bounding box center [816, 323] width 47 height 18
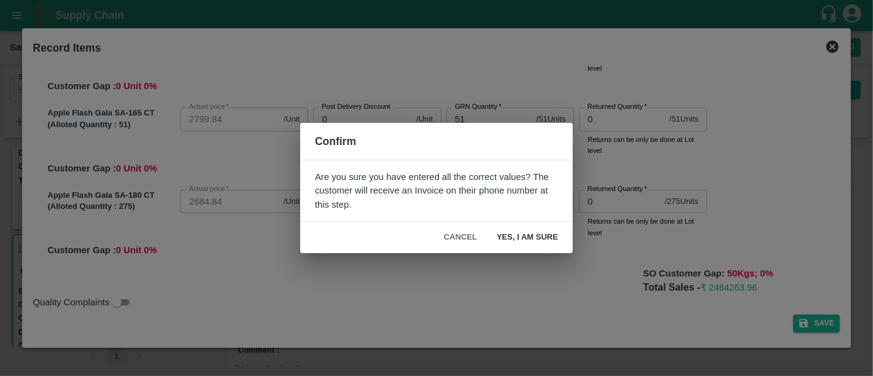
click at [548, 238] on button "Yes, I am sure" at bounding box center [527, 237] width 81 height 21
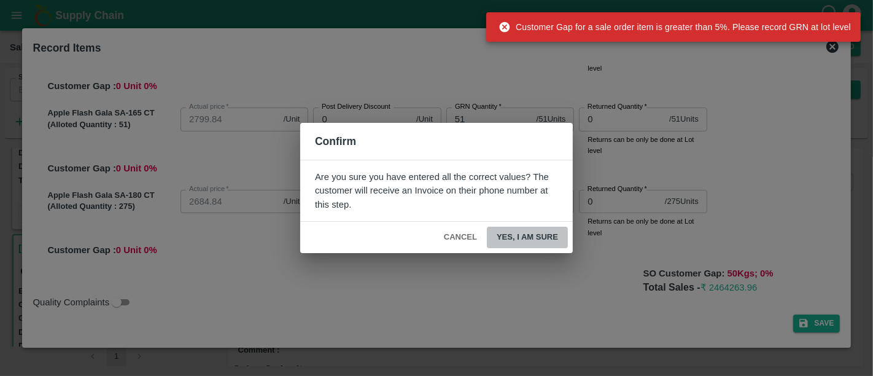
click at [548, 238] on button "Yes, I am sure" at bounding box center [527, 237] width 81 height 21
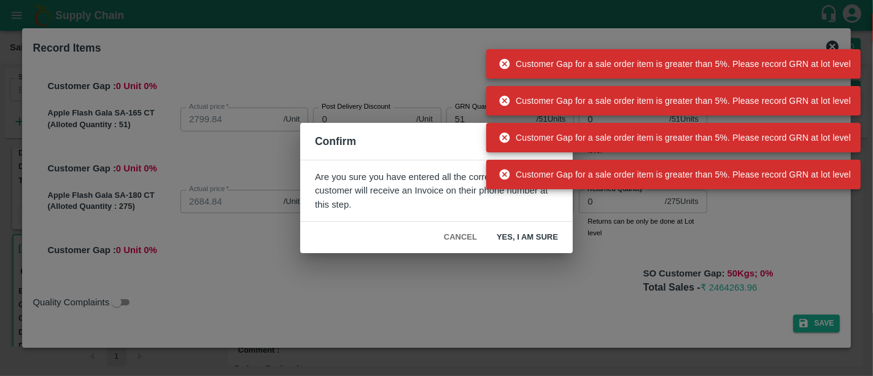
click at [504, 173] on icon at bounding box center [505, 174] width 12 height 12
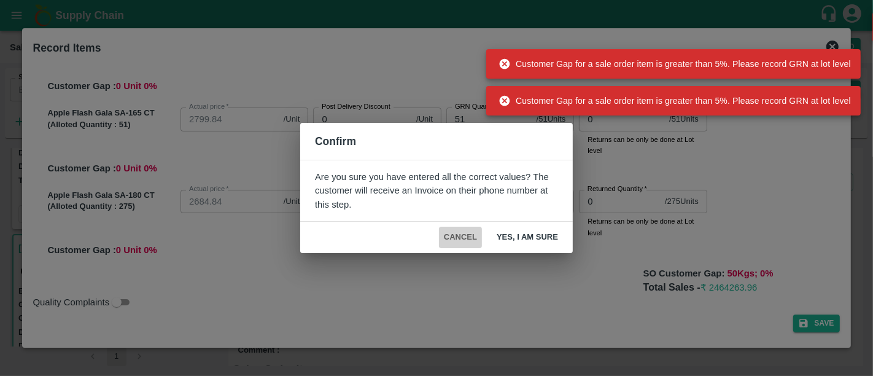
click at [452, 233] on button "Cancel" at bounding box center [460, 237] width 43 height 21
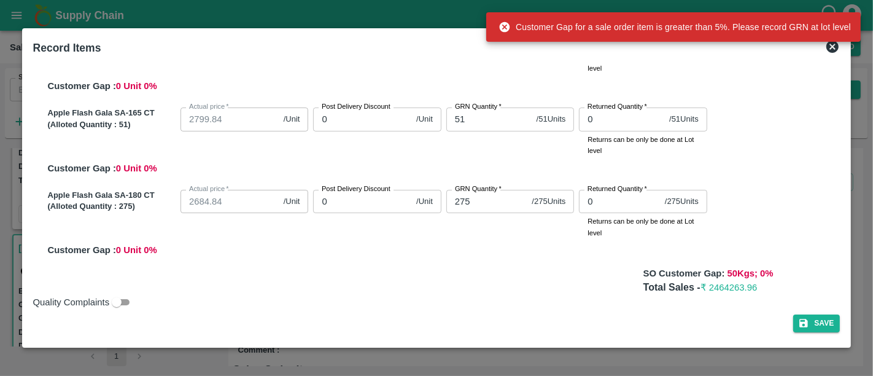
click at [830, 52] on icon at bounding box center [832, 46] width 15 height 15
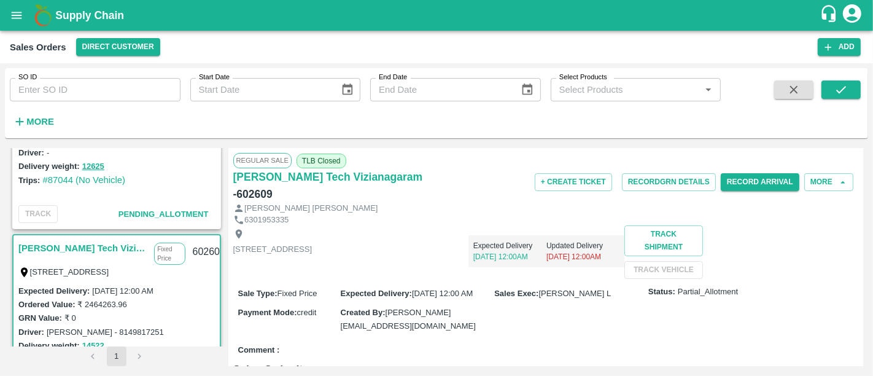
click at [812, 192] on div "+ Create Ticket Record GRN Details Record Arrival More" at bounding box center [649, 182] width 417 height 28
click at [813, 183] on button "More" at bounding box center [828, 182] width 49 height 18
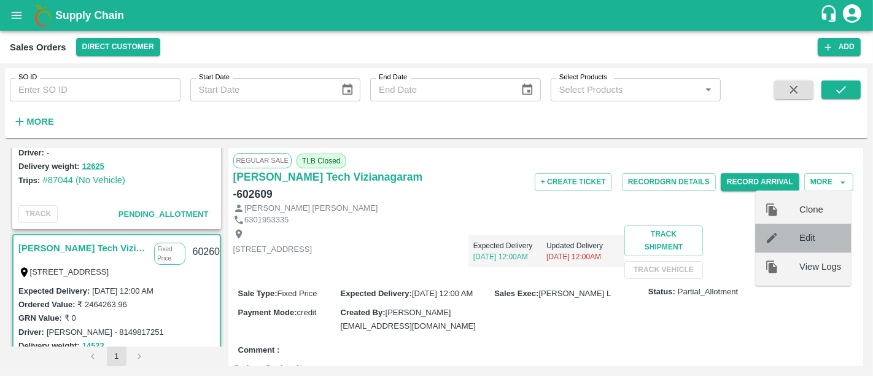
click at [785, 243] on div at bounding box center [782, 238] width 34 height 14
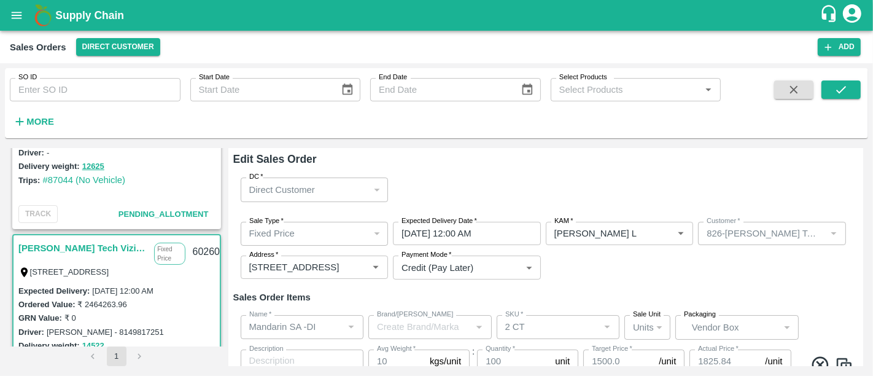
click at [105, 242] on link "[PERSON_NAME] Tech Vizianagaram" at bounding box center [83, 248] width 130 height 16
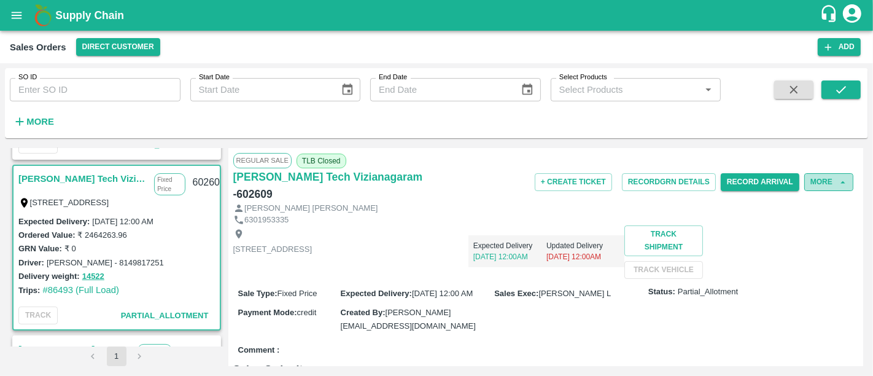
click at [810, 179] on button "More" at bounding box center [828, 182] width 49 height 18
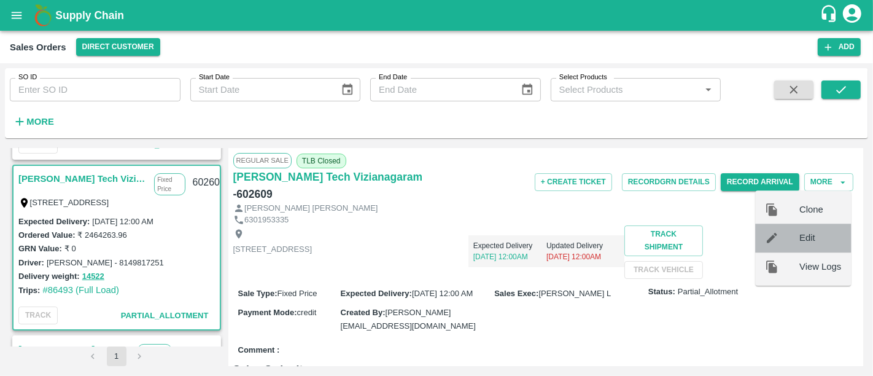
click at [802, 235] on span "Edit" at bounding box center [820, 238] width 42 height 14
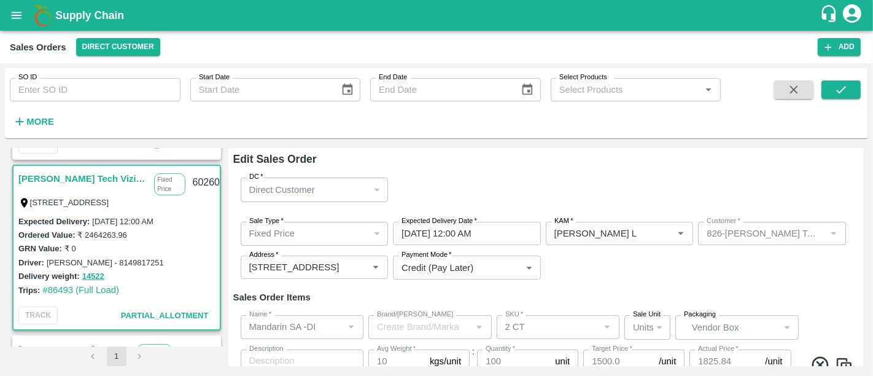
type input "[PERSON_NAME] L"
type input "826-[PERSON_NAME] Tech Vizianagaram"
type input "[STREET_ADDRESS]"
type input "Mandarin SA -DI"
type input "2 CT"
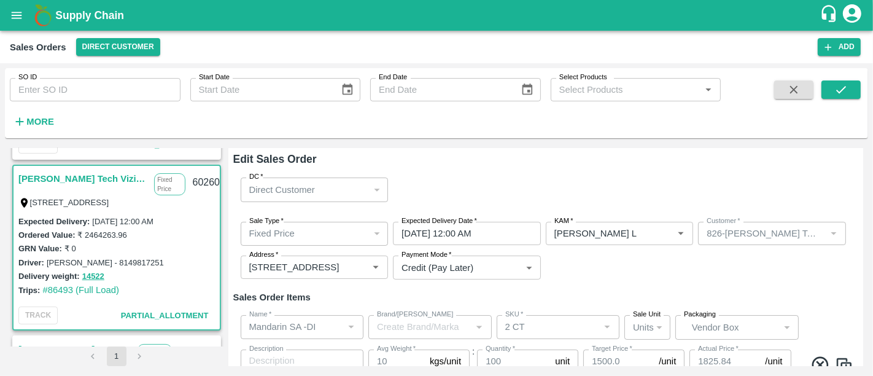
type input "Mandarin SA -DI"
type input "3 CT"
type input "Grapes - Red Globe"
type input "XL"
type input "Grapes - Red Globe"
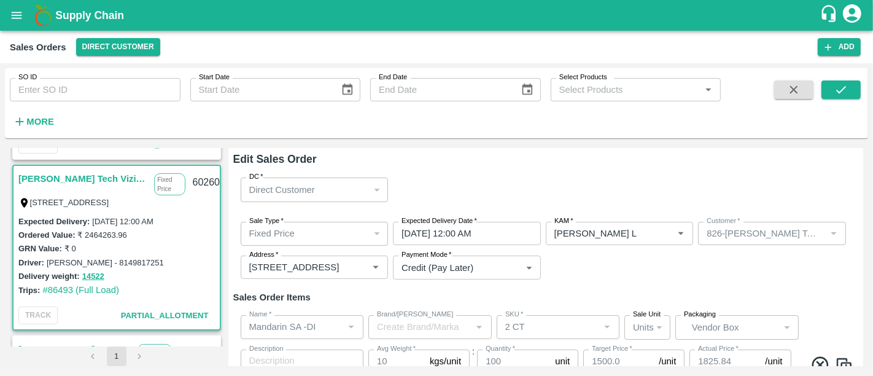
type input "XL"
type input "Grapes - Red Globe"
type input "XL"
type input "Grapes - Red Globe"
type input "XL"
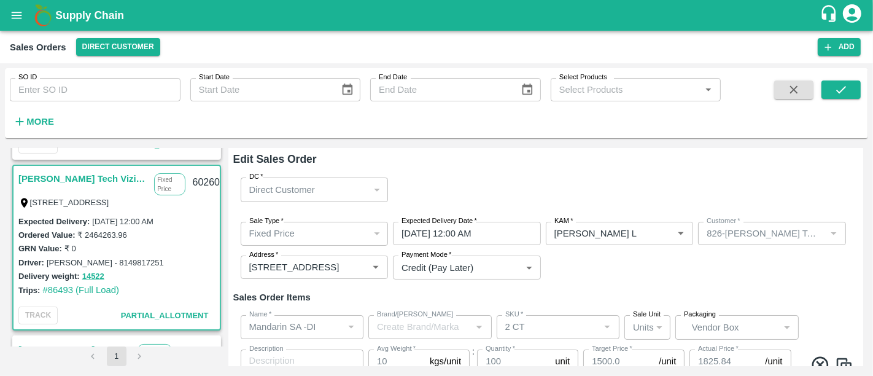
type input "Grapes - Red Globe"
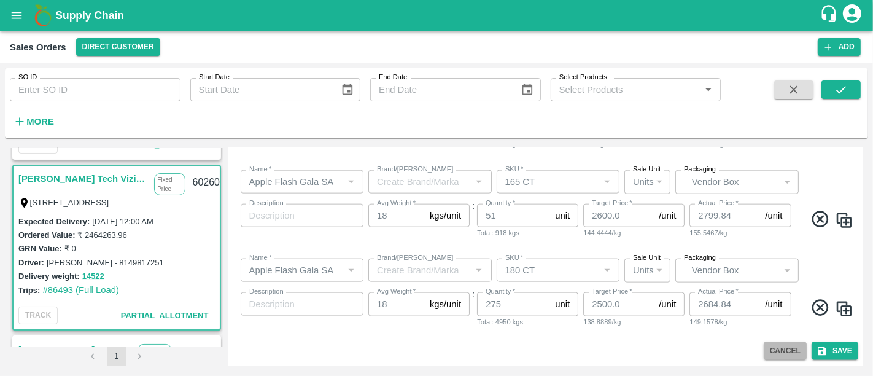
click at [770, 346] on button "Cancel" at bounding box center [785, 351] width 43 height 18
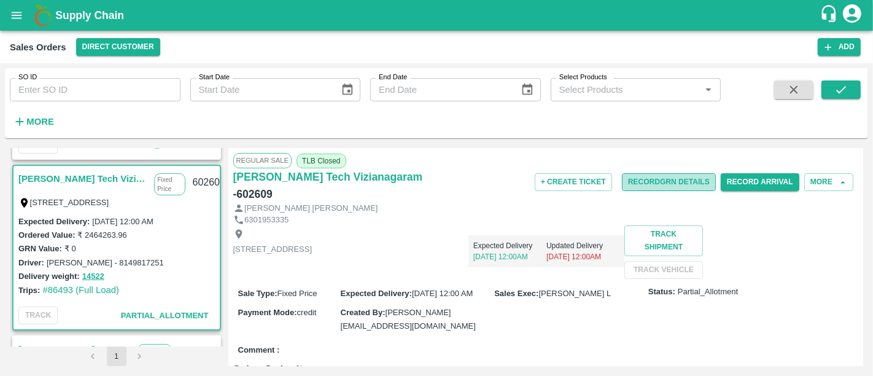
click at [651, 187] on button "Record GRN Details" at bounding box center [669, 182] width 94 height 18
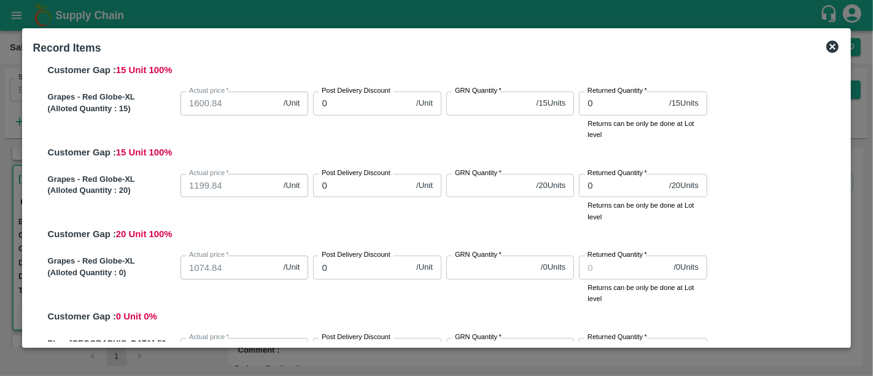
scroll to position [349, 0]
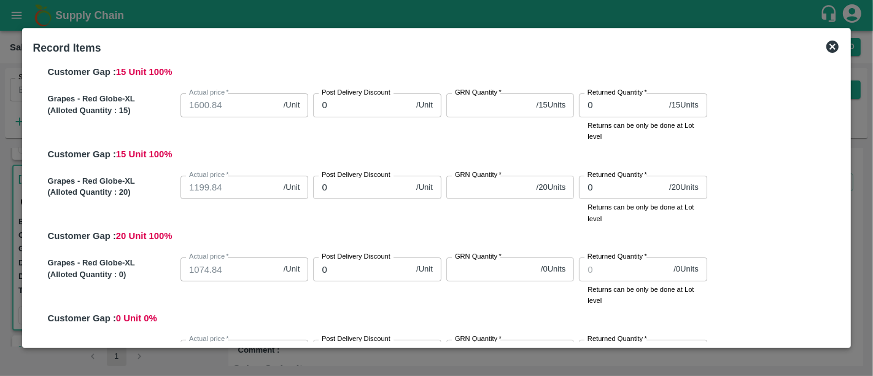
click at [832, 50] on icon at bounding box center [832, 47] width 12 height 12
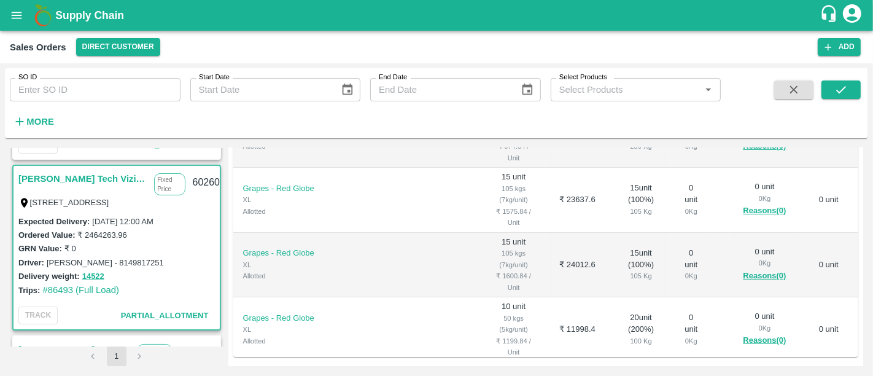
scroll to position [172, 0]
drag, startPoint x: 320, startPoint y: 281, endPoint x: 235, endPoint y: 290, distance: 85.8
drag, startPoint x: 255, startPoint y: 295, endPoint x: 236, endPoint y: 287, distance: 20.1
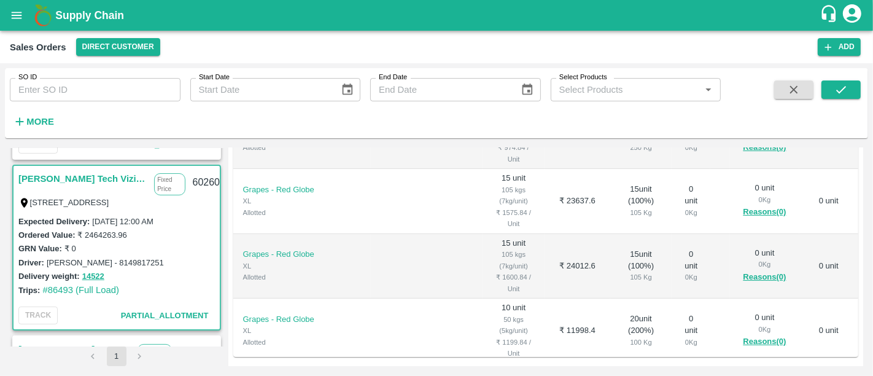
copy td "Grapes - Red Globe XL"
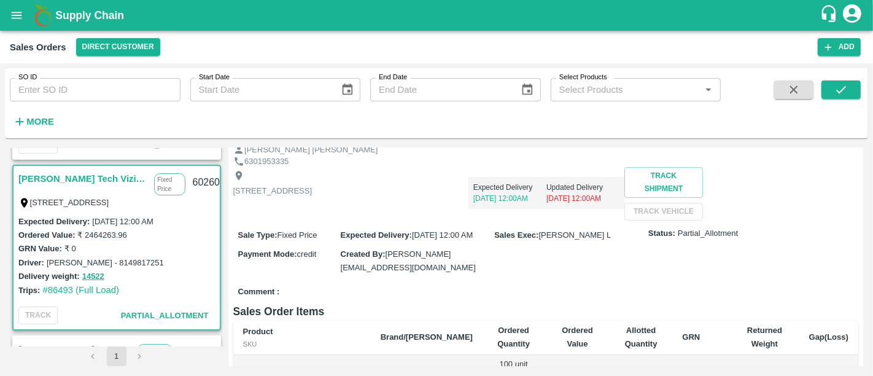
scroll to position [0, 0]
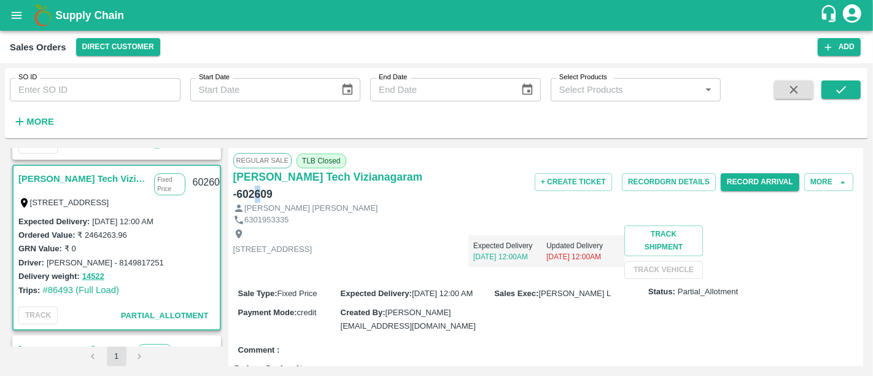
drag, startPoint x: 415, startPoint y: 168, endPoint x: 419, endPoint y: 185, distance: 17.7
click at [419, 185] on div "[PERSON_NAME] Tech Vizianagaram - 602609" at bounding box center [337, 185] width 209 height 34
